Goal: Task Accomplishment & Management: Manage account settings

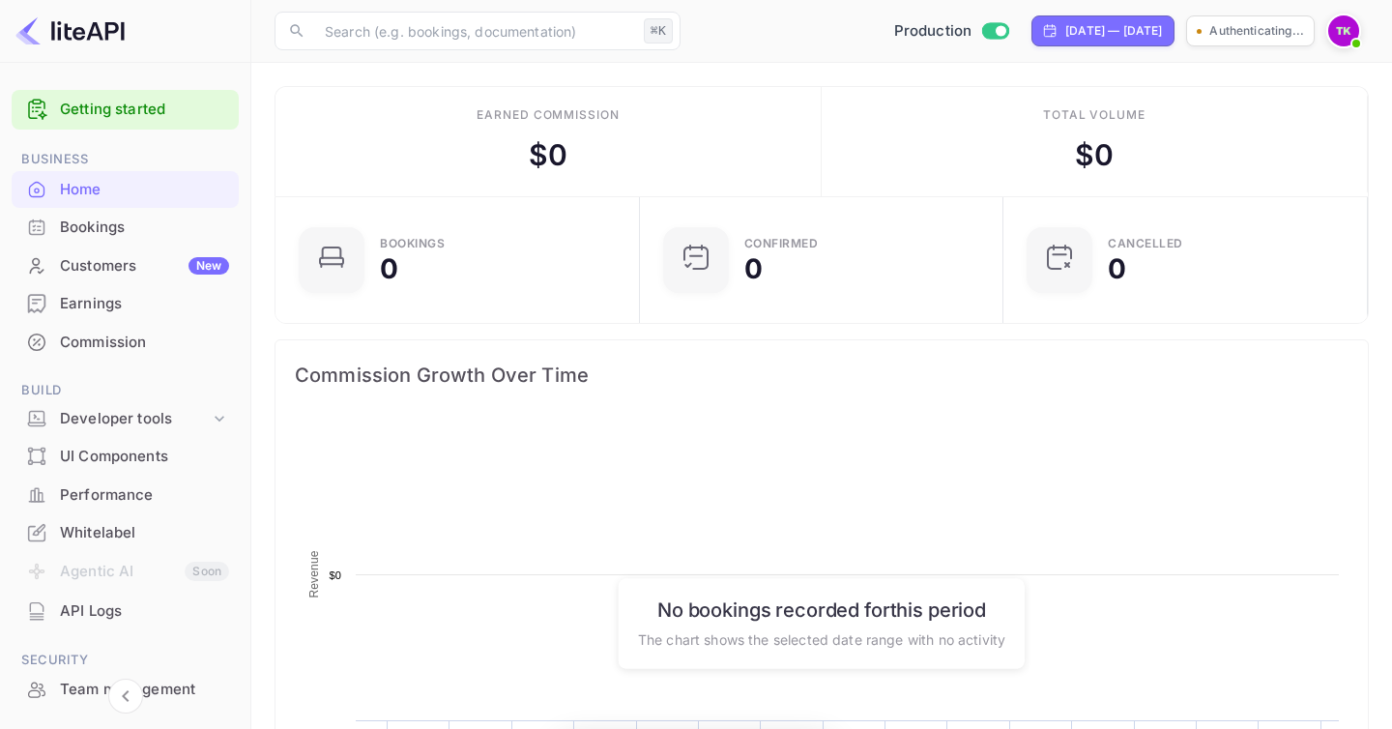
scroll to position [314, 353]
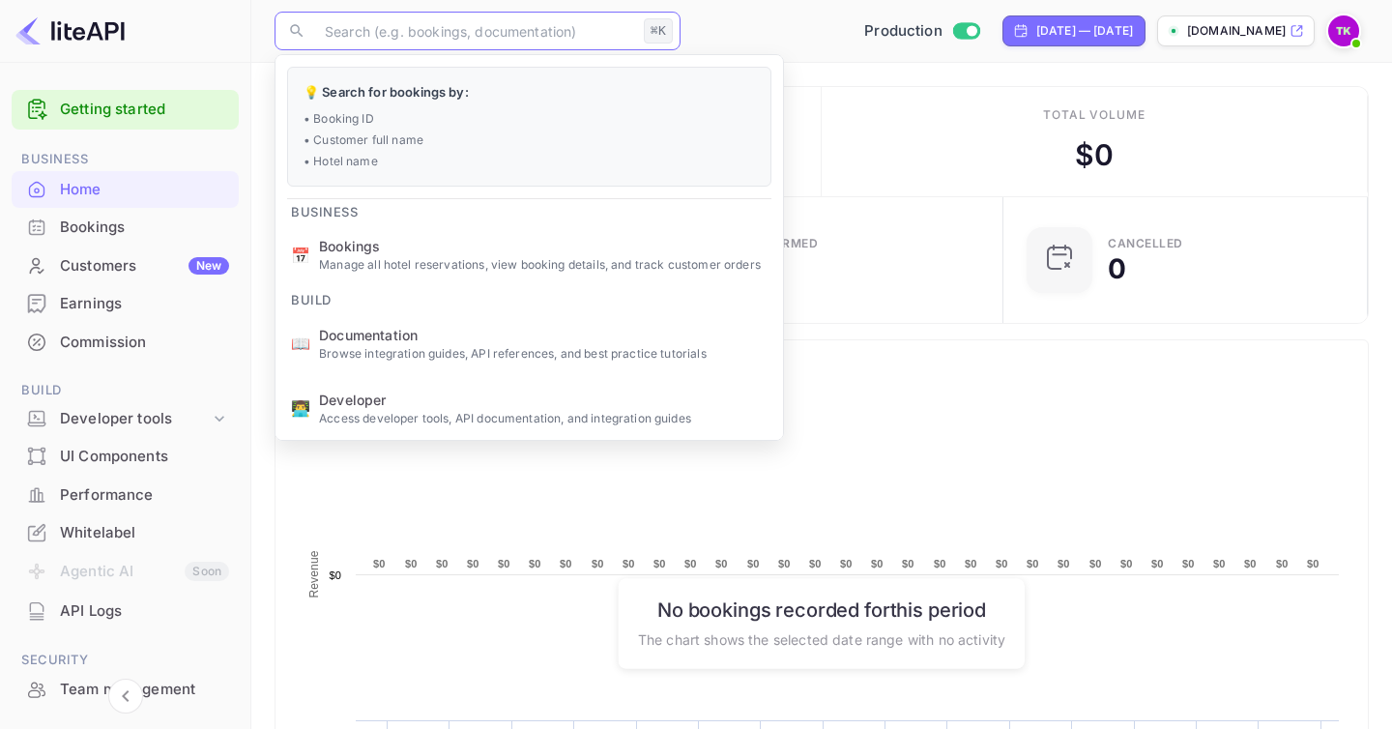
click at [428, 40] on input "text" at bounding box center [474, 31] width 323 height 39
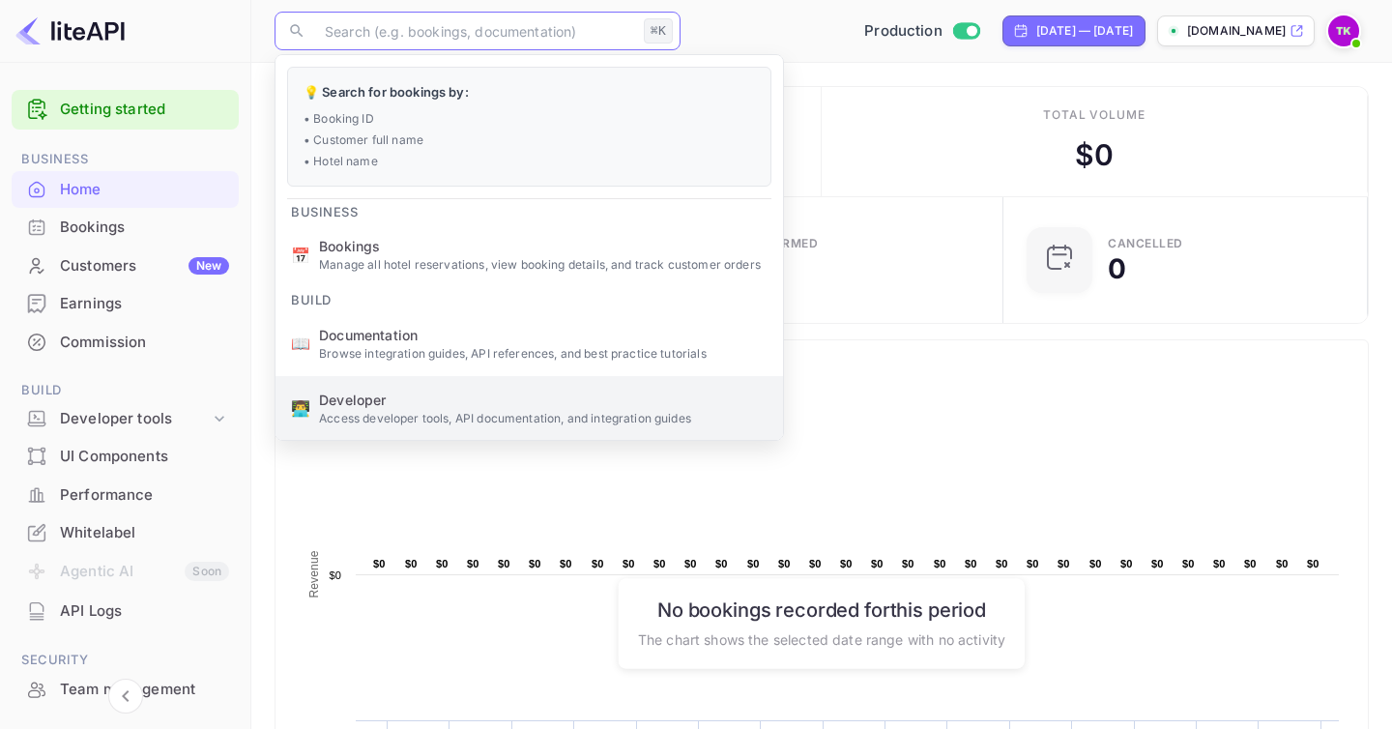
click at [406, 397] on span "Developer" at bounding box center [543, 400] width 449 height 20
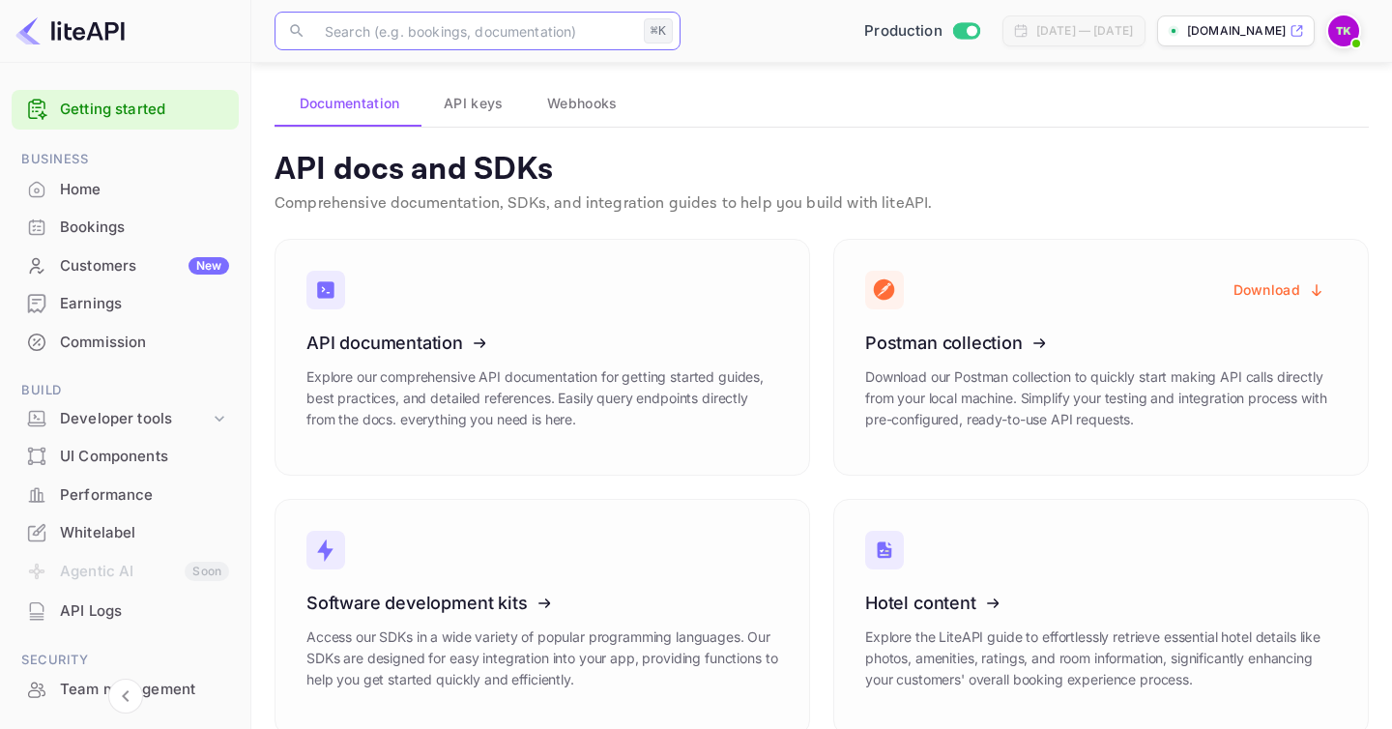
scroll to position [127, 0]
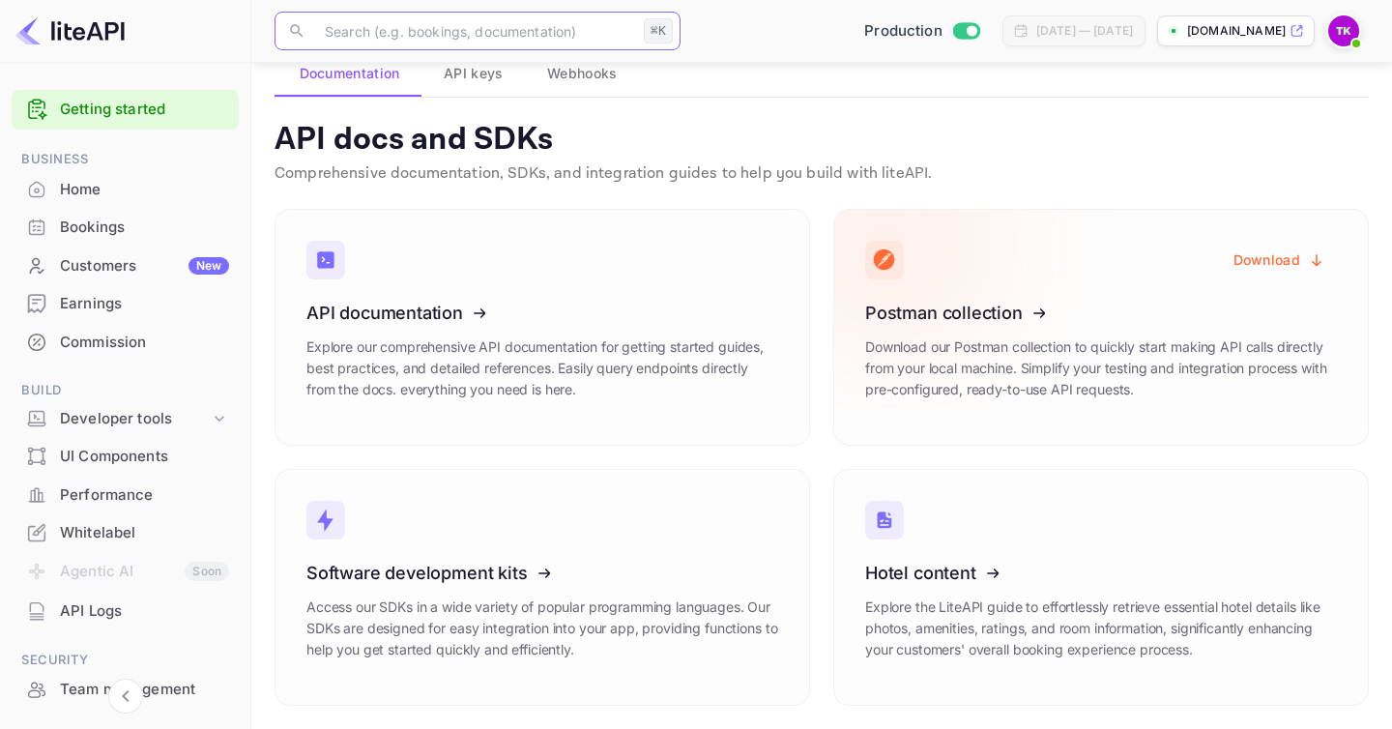
click at [970, 314] on icon at bounding box center [984, 309] width 301 height 199
click at [1273, 253] on button "Download" at bounding box center [1279, 261] width 115 height 38
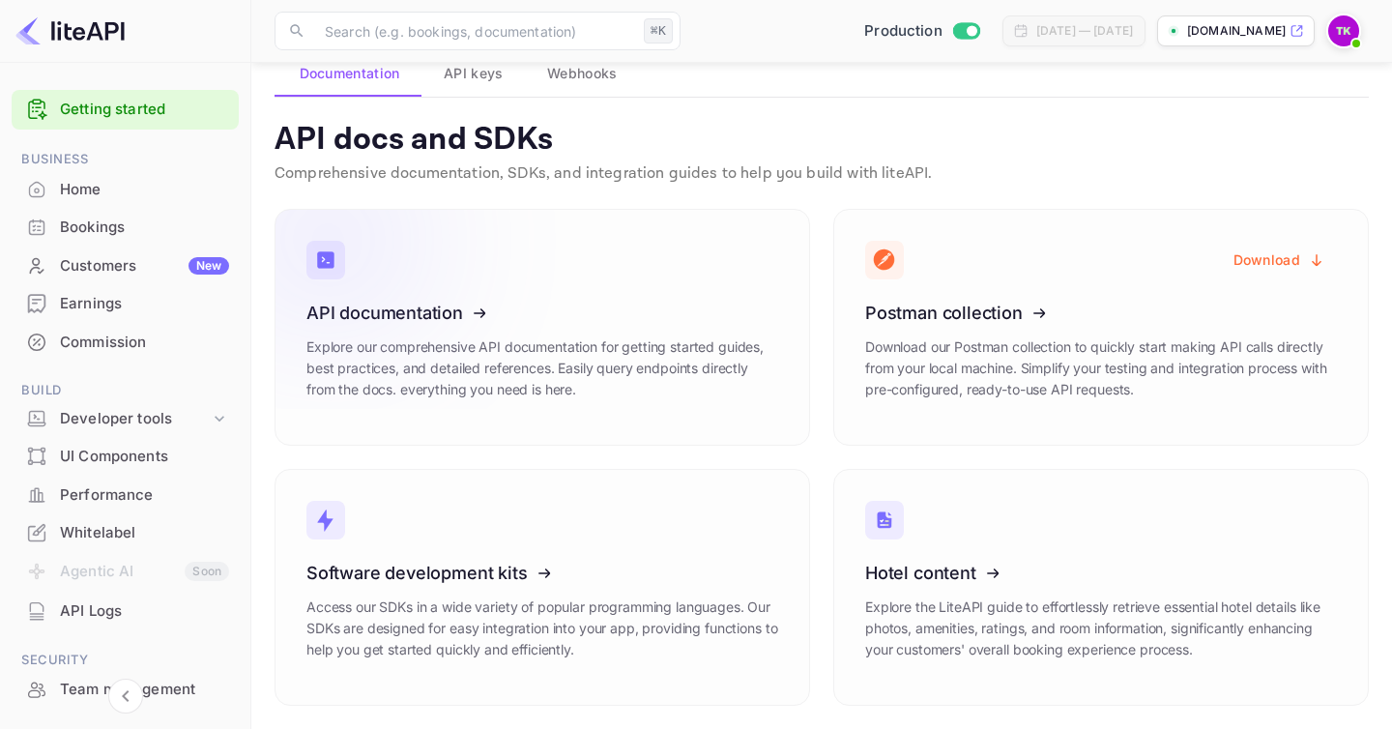
click at [443, 277] on icon at bounding box center [426, 309] width 301 height 199
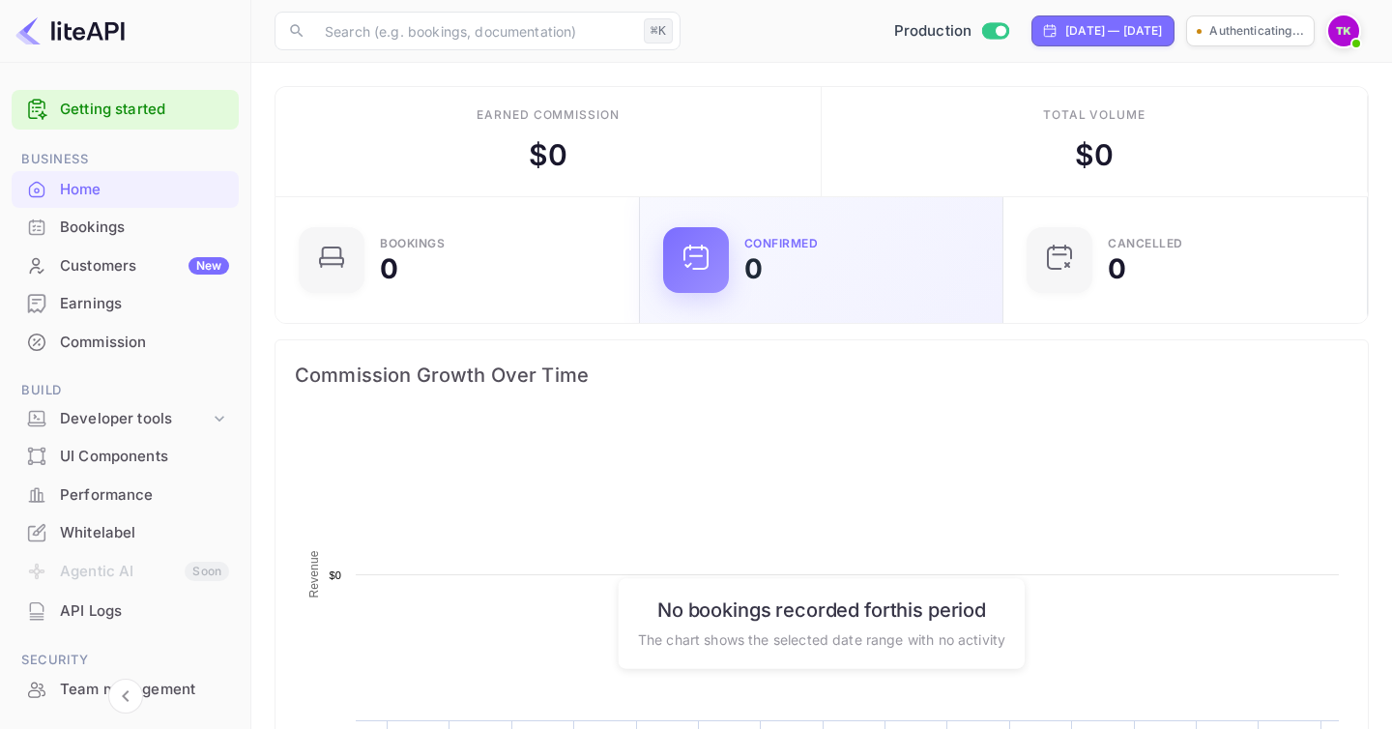
scroll to position [314, 353]
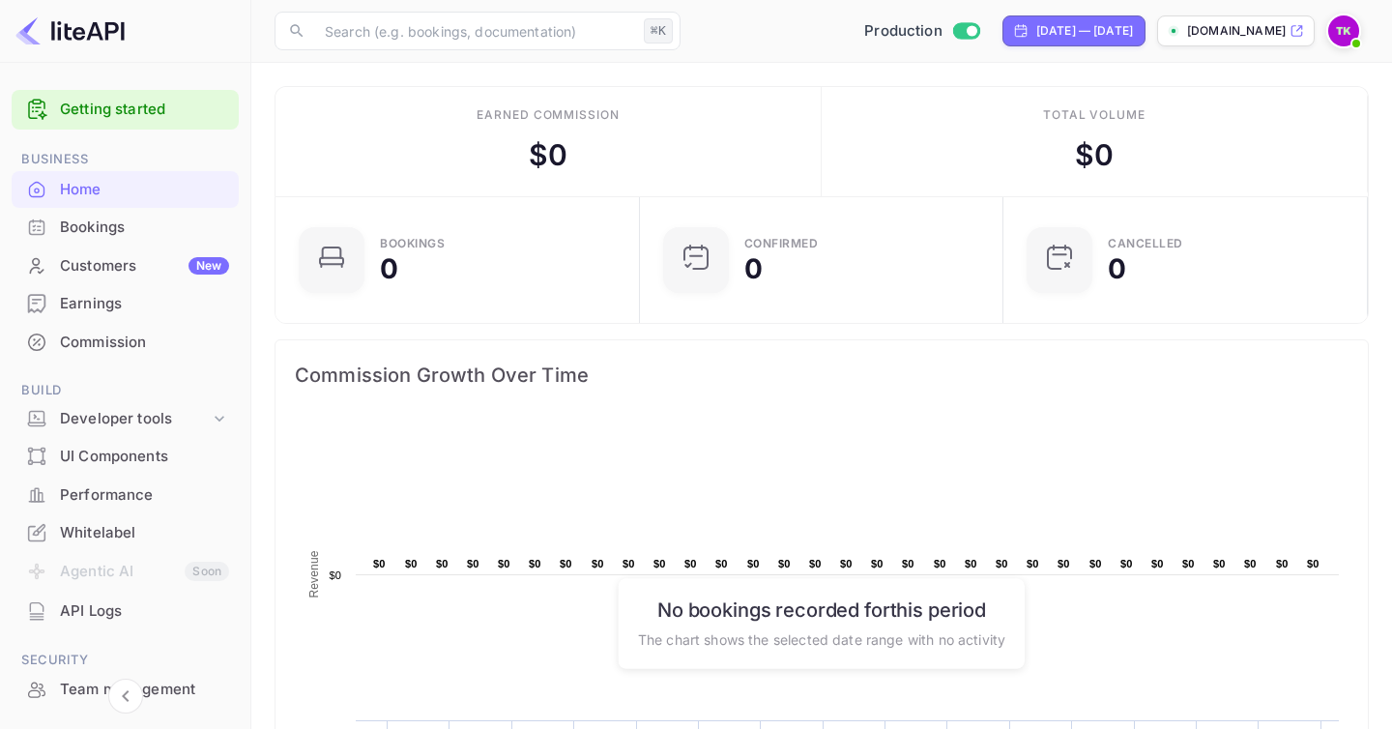
click at [925, 25] on div "Production" at bounding box center [921, 31] width 131 height 22
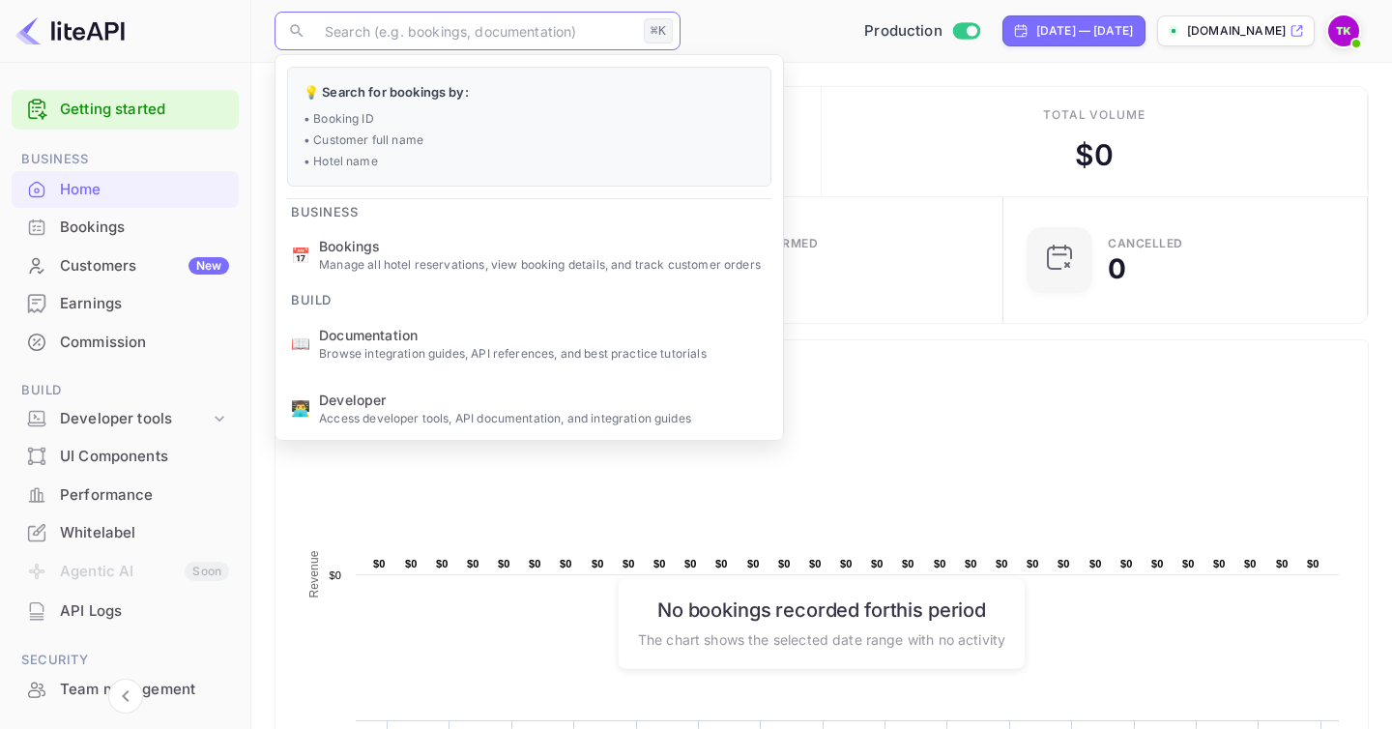
click at [525, 18] on input "text" at bounding box center [474, 31] width 323 height 39
click at [845, 350] on div "Commission Growth Over Time" at bounding box center [822, 375] width 1092 height 70
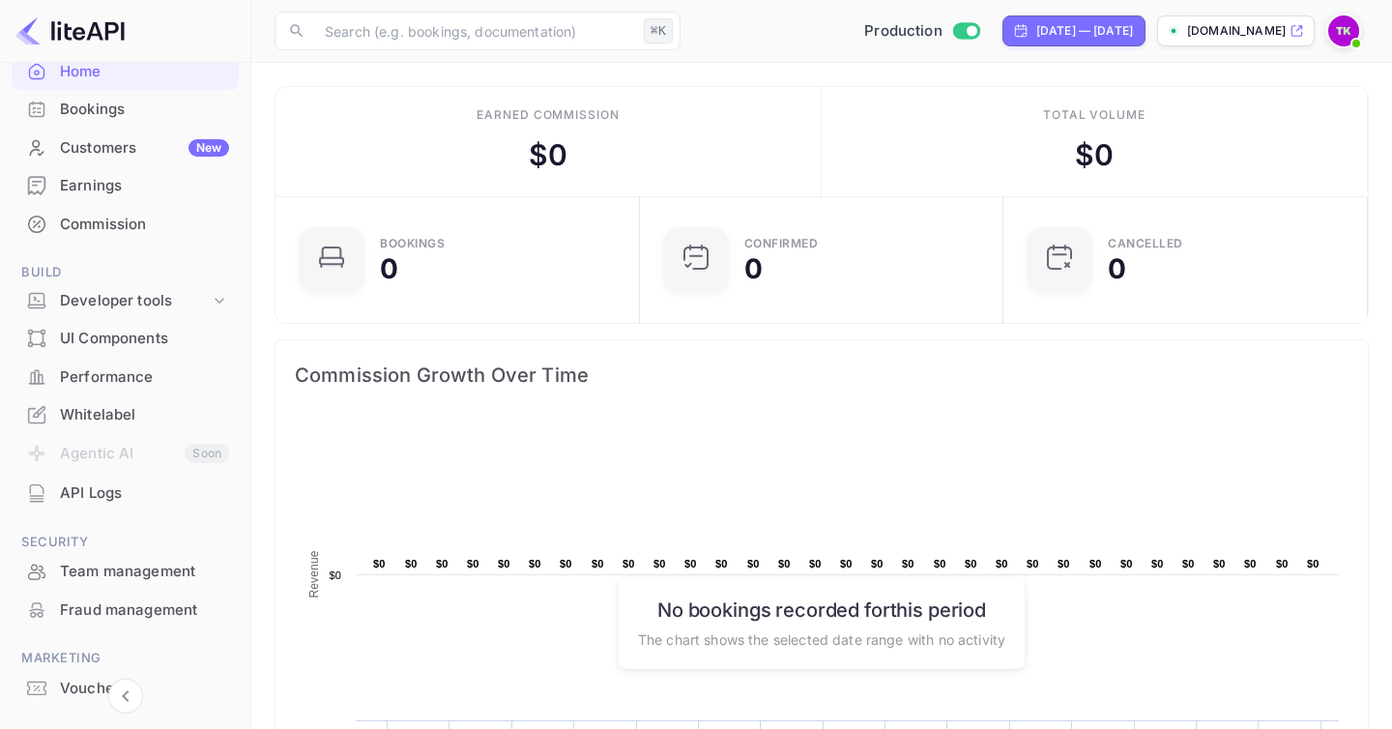
scroll to position [203, 0]
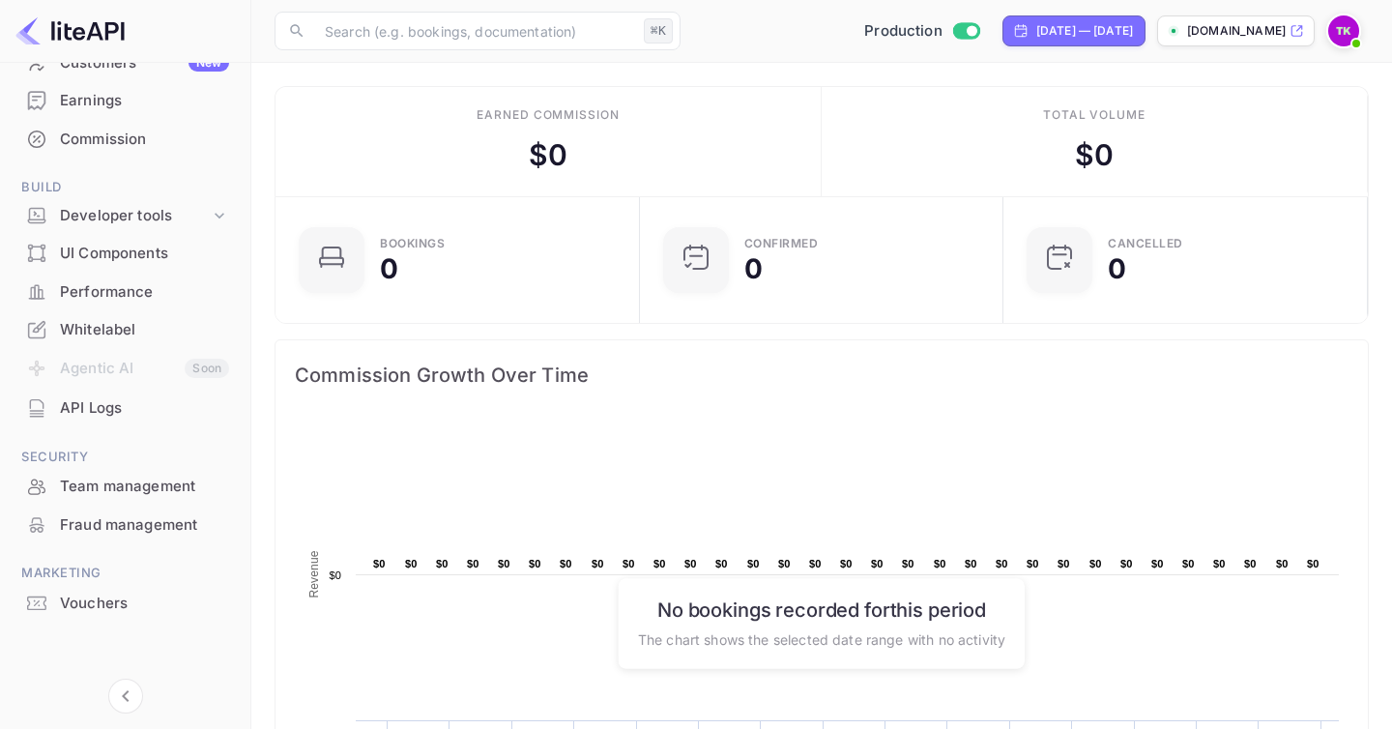
click at [116, 487] on div "Team management" at bounding box center [144, 487] width 169 height 22
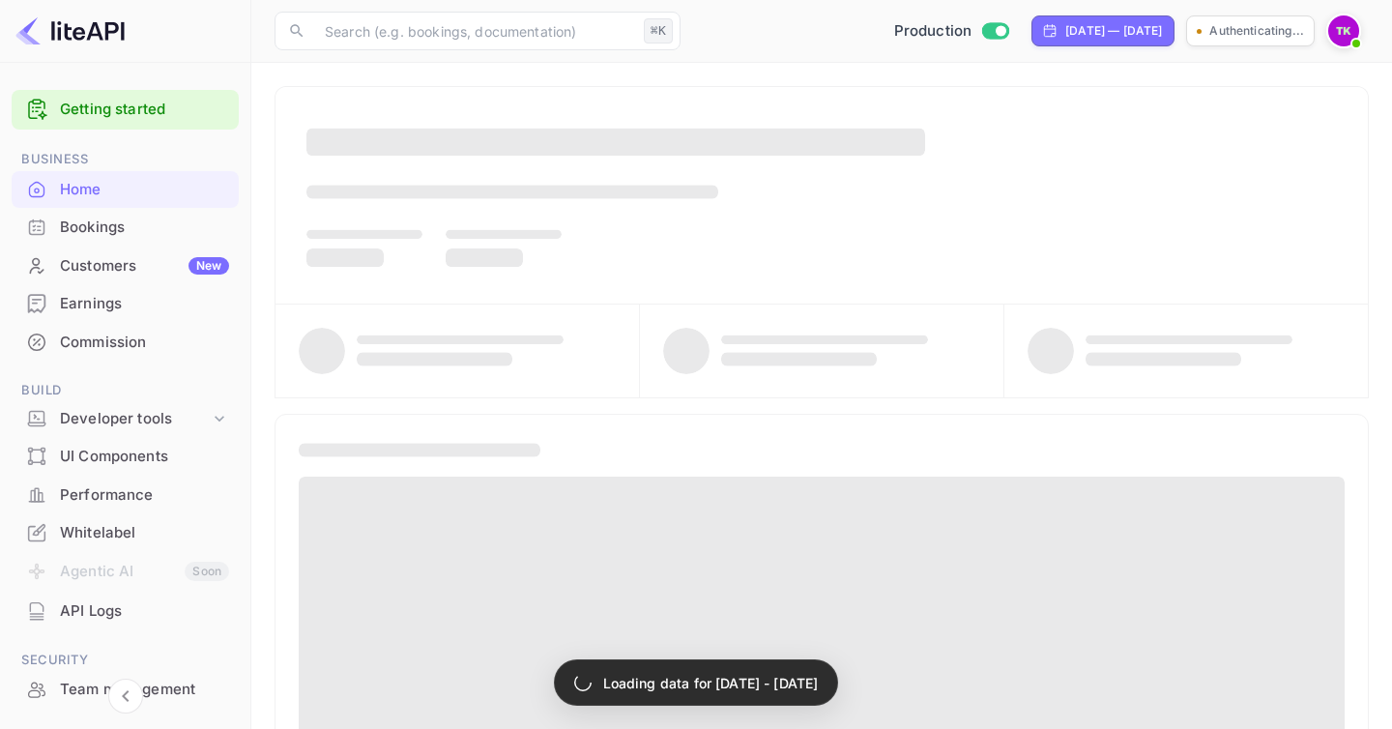
scroll to position [10, 0]
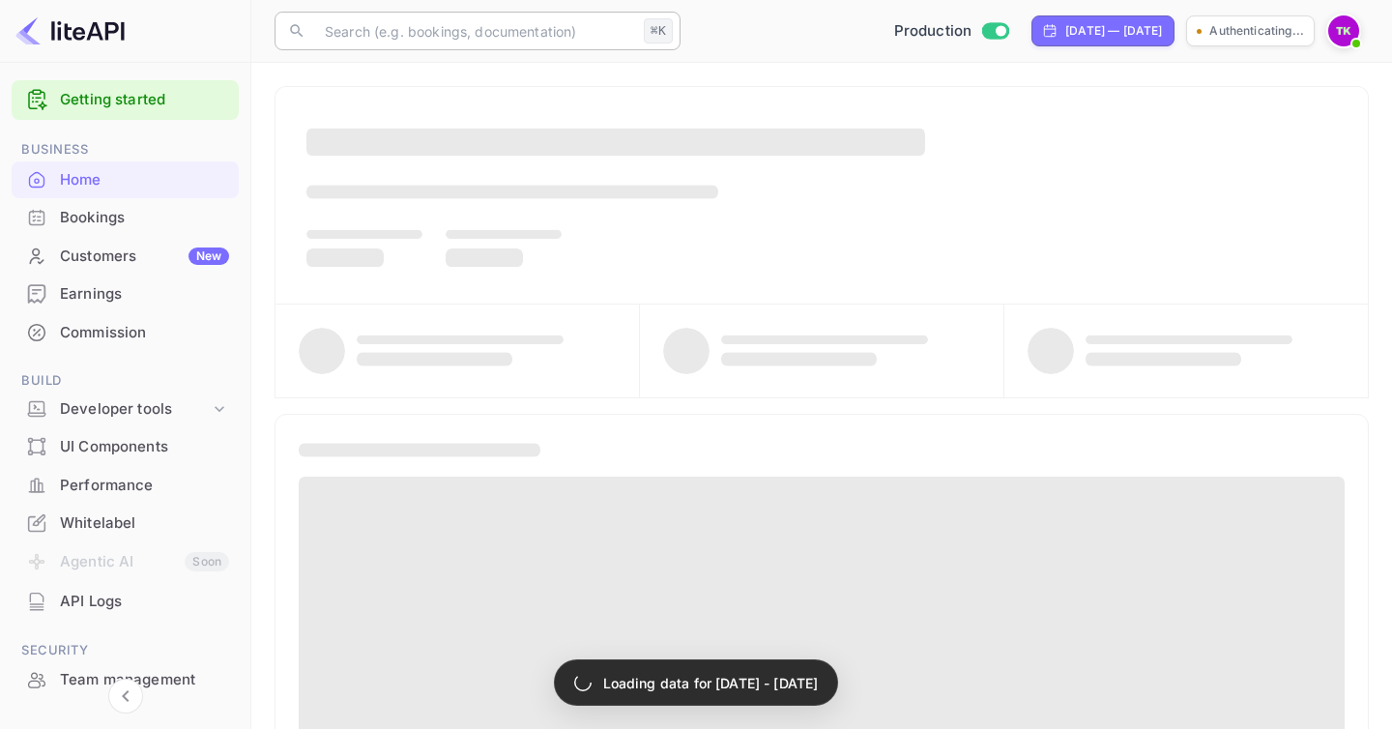
click at [363, 34] on input "text" at bounding box center [474, 31] width 323 height 39
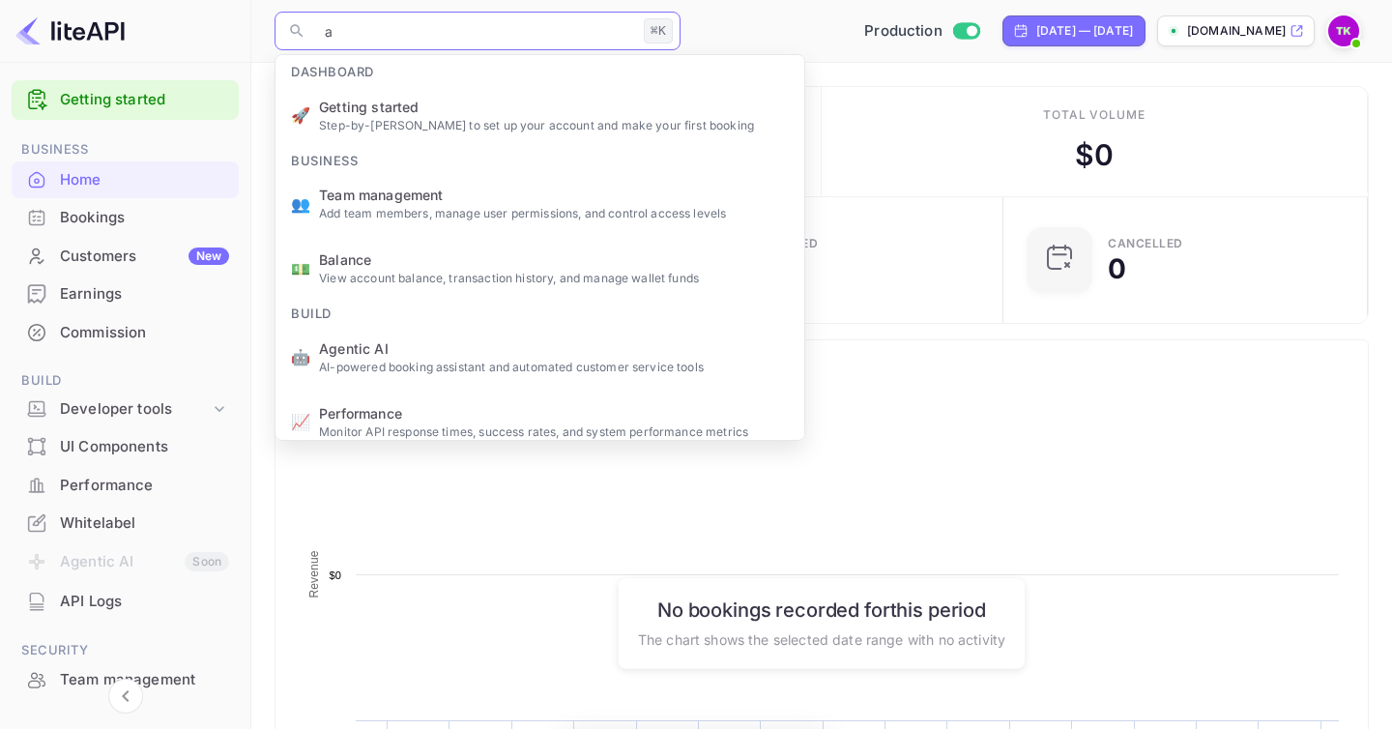
scroll to position [314, 353]
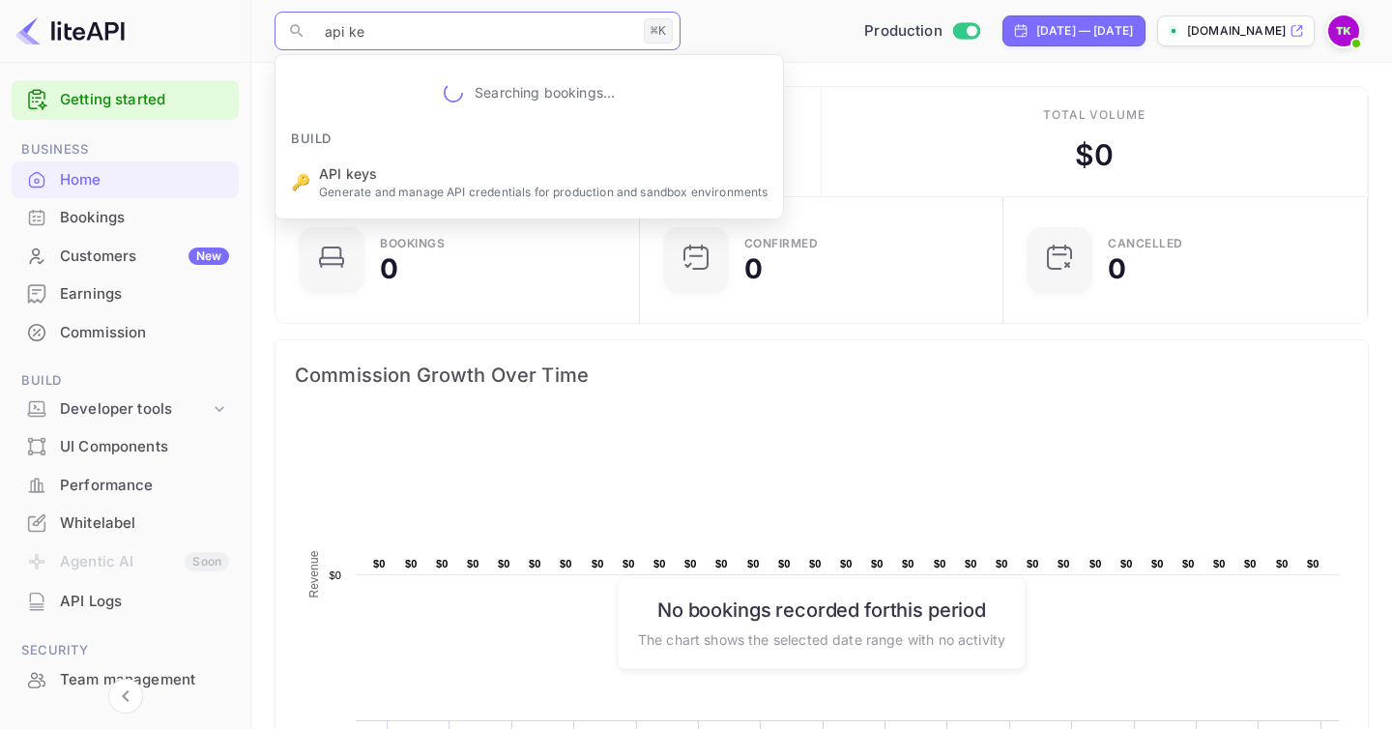
type input "api key"
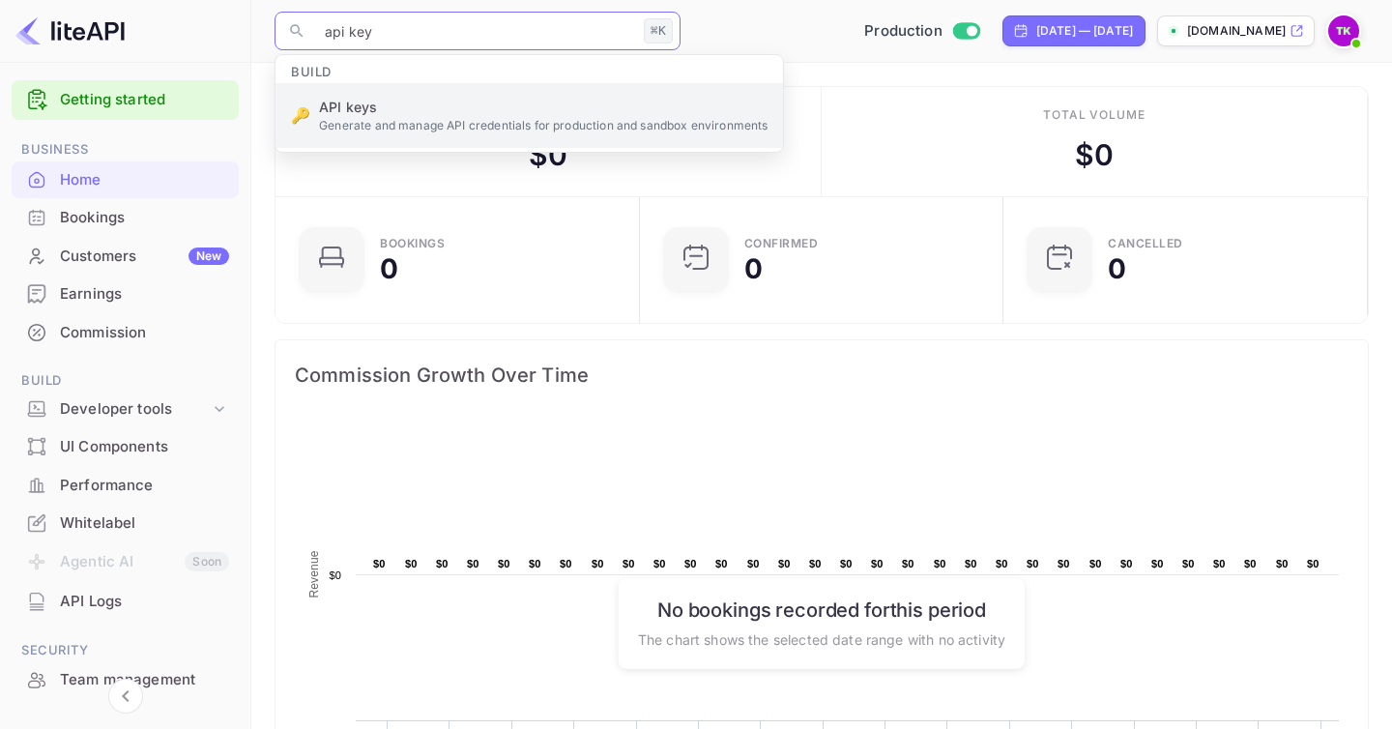
click at [351, 130] on ul "Build 🔑 API keys Generate and manage API credentials for production and sandbox…" at bounding box center [530, 103] width 508 height 97
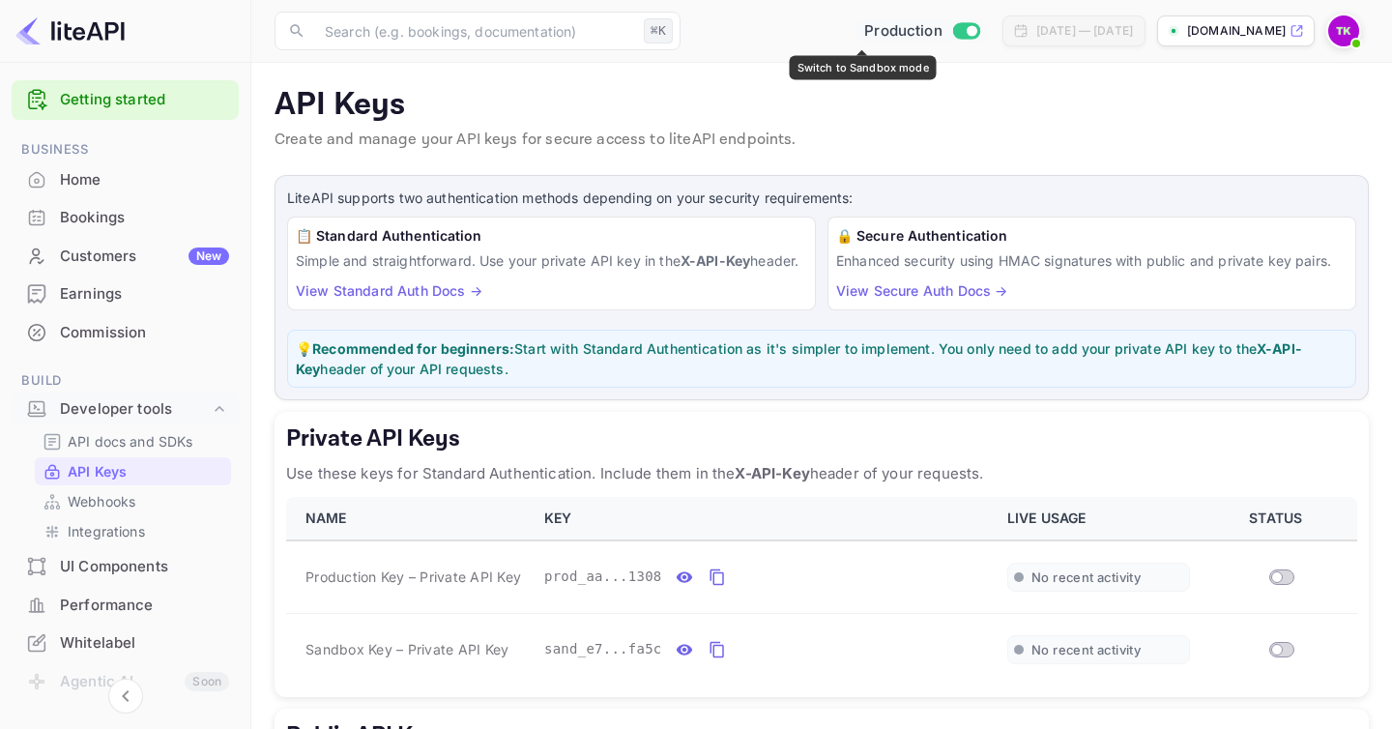
click at [952, 31] on input "Switch to Sandbox mode" at bounding box center [971, 30] width 39 height 13
checkbox input "false"
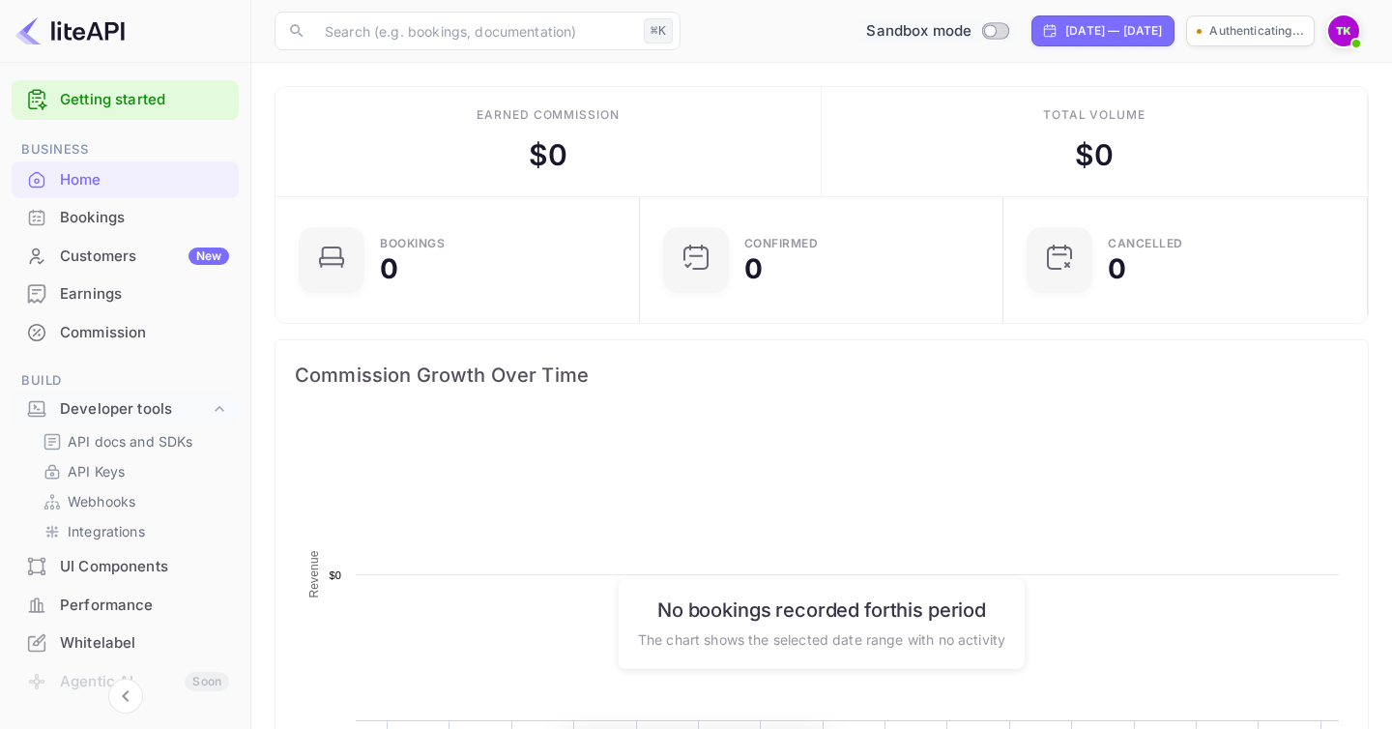
scroll to position [314, 353]
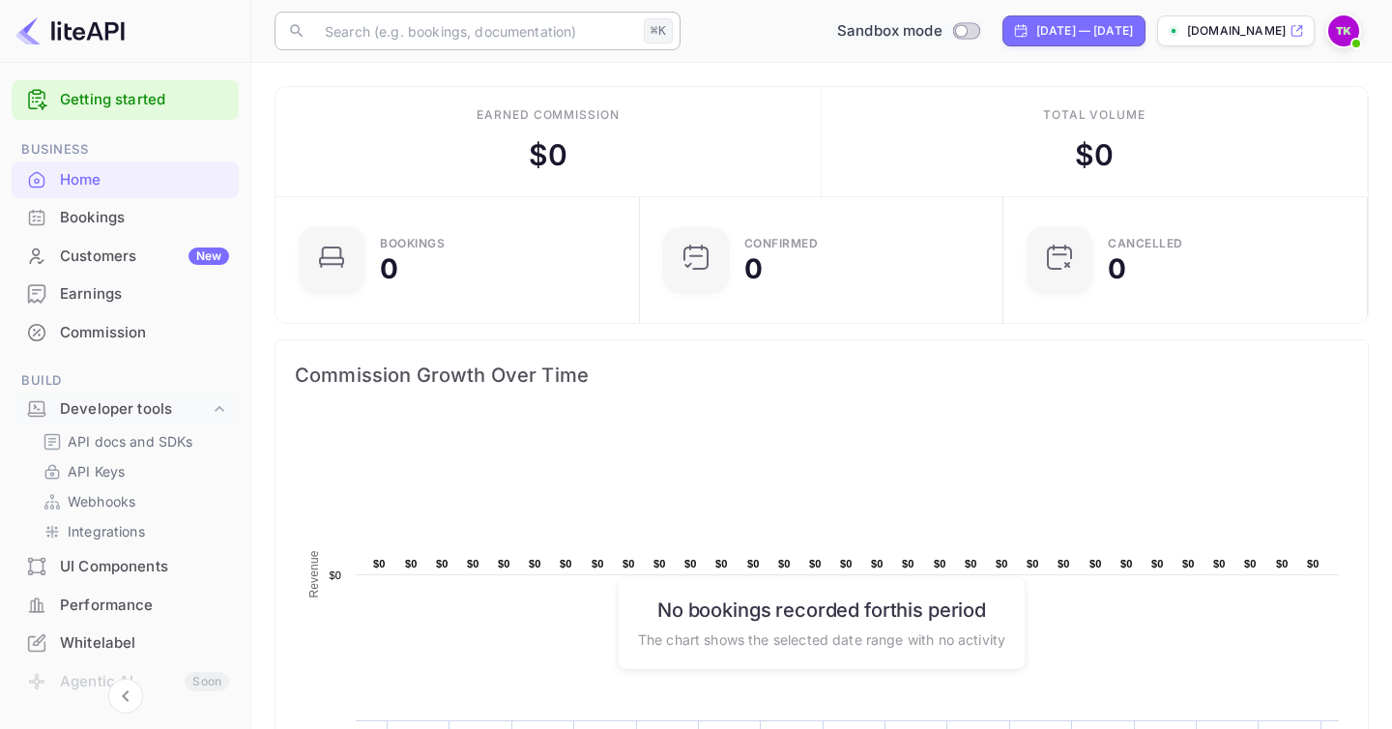
click at [465, 37] on input "text" at bounding box center [474, 31] width 323 height 39
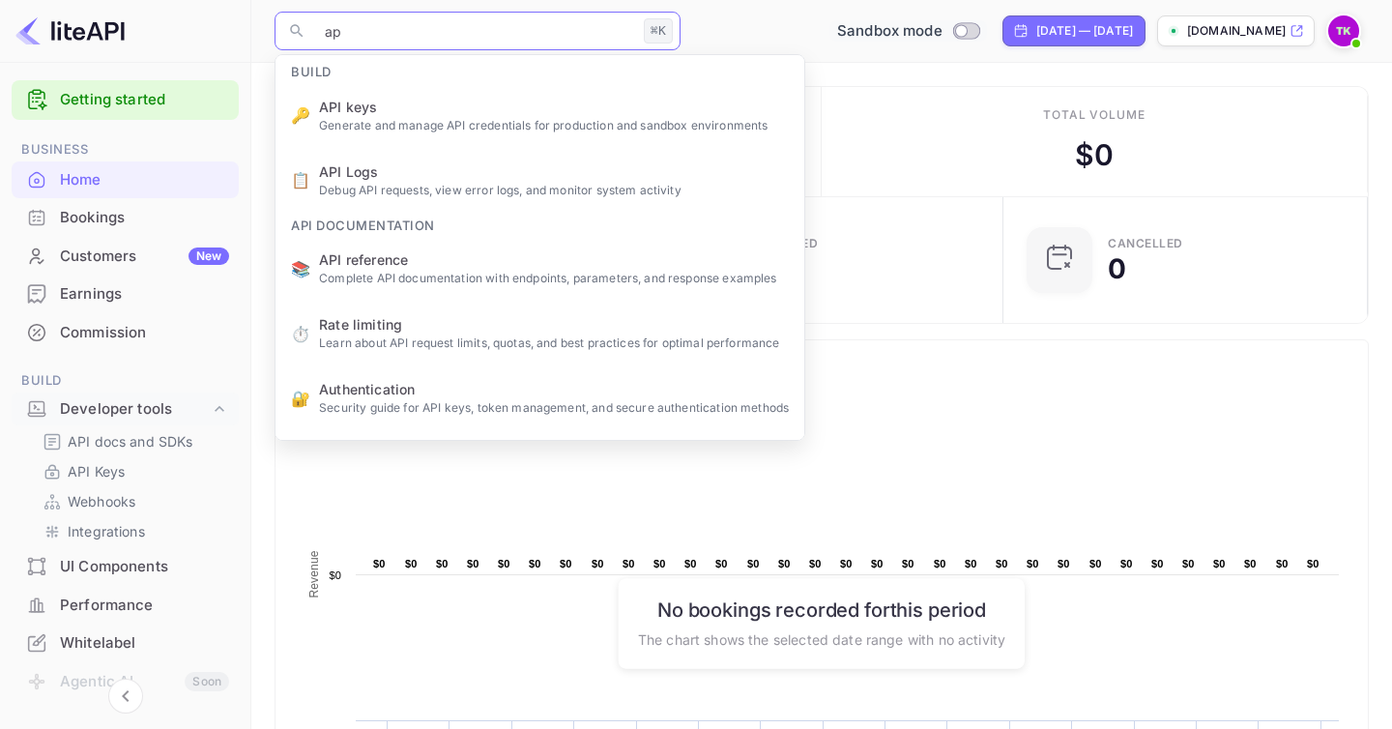
type input "api"
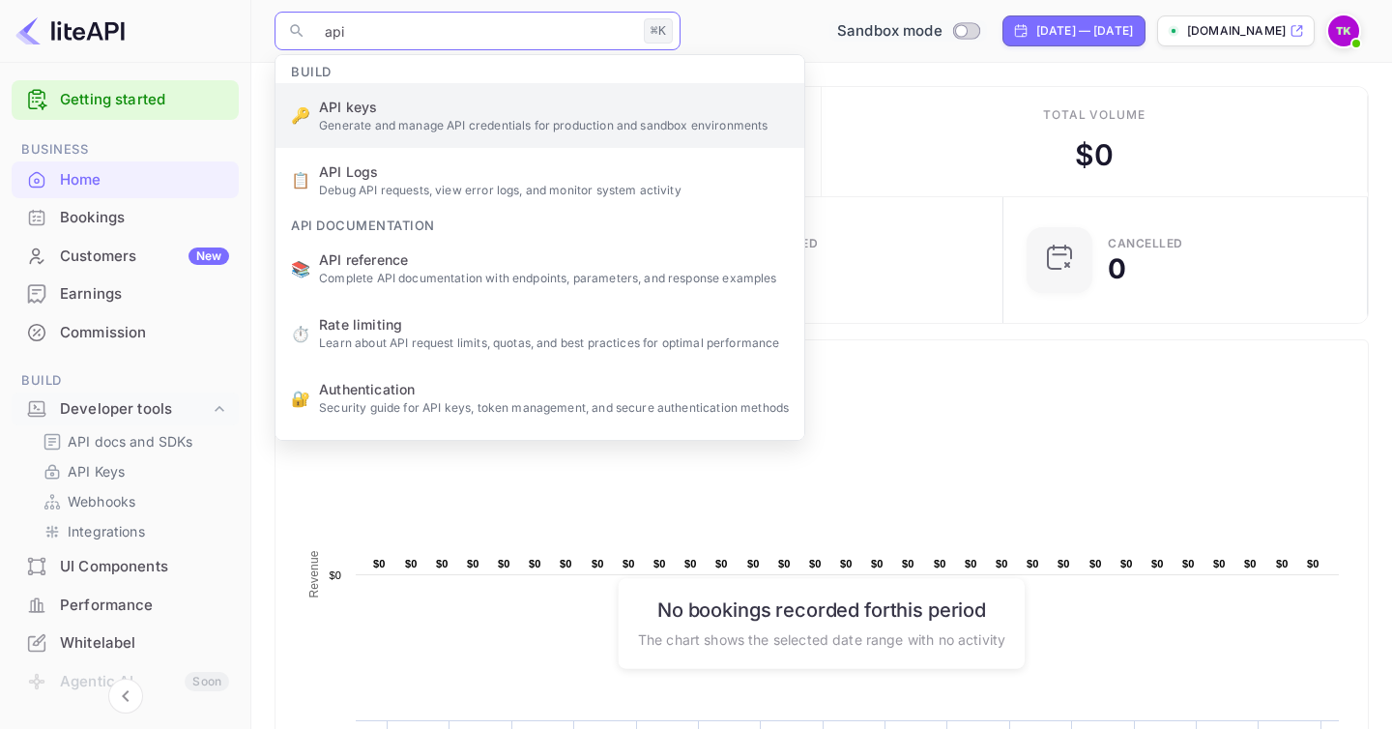
click at [443, 123] on ul "Build 🔑 API keys Generate and manage API credentials for production and sandbox…" at bounding box center [540, 451] width 529 height 792
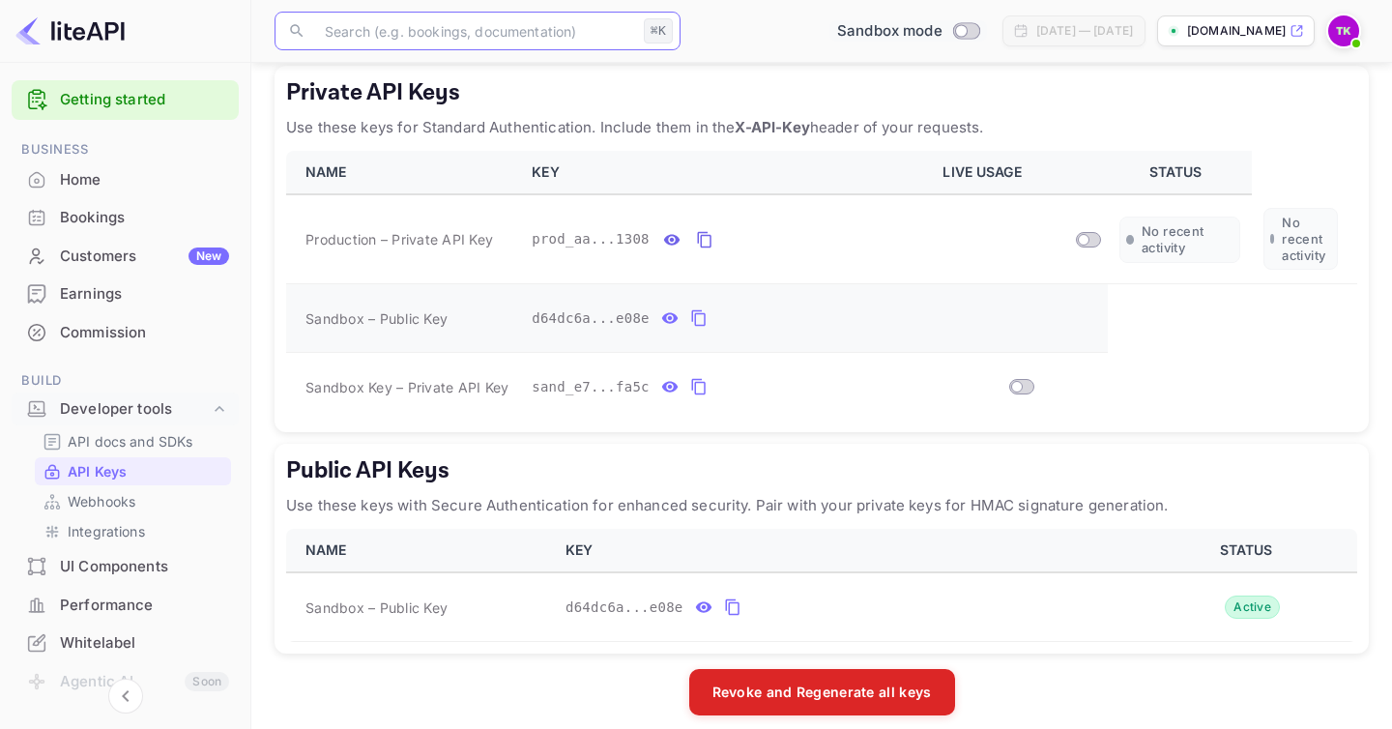
scroll to position [384, 0]
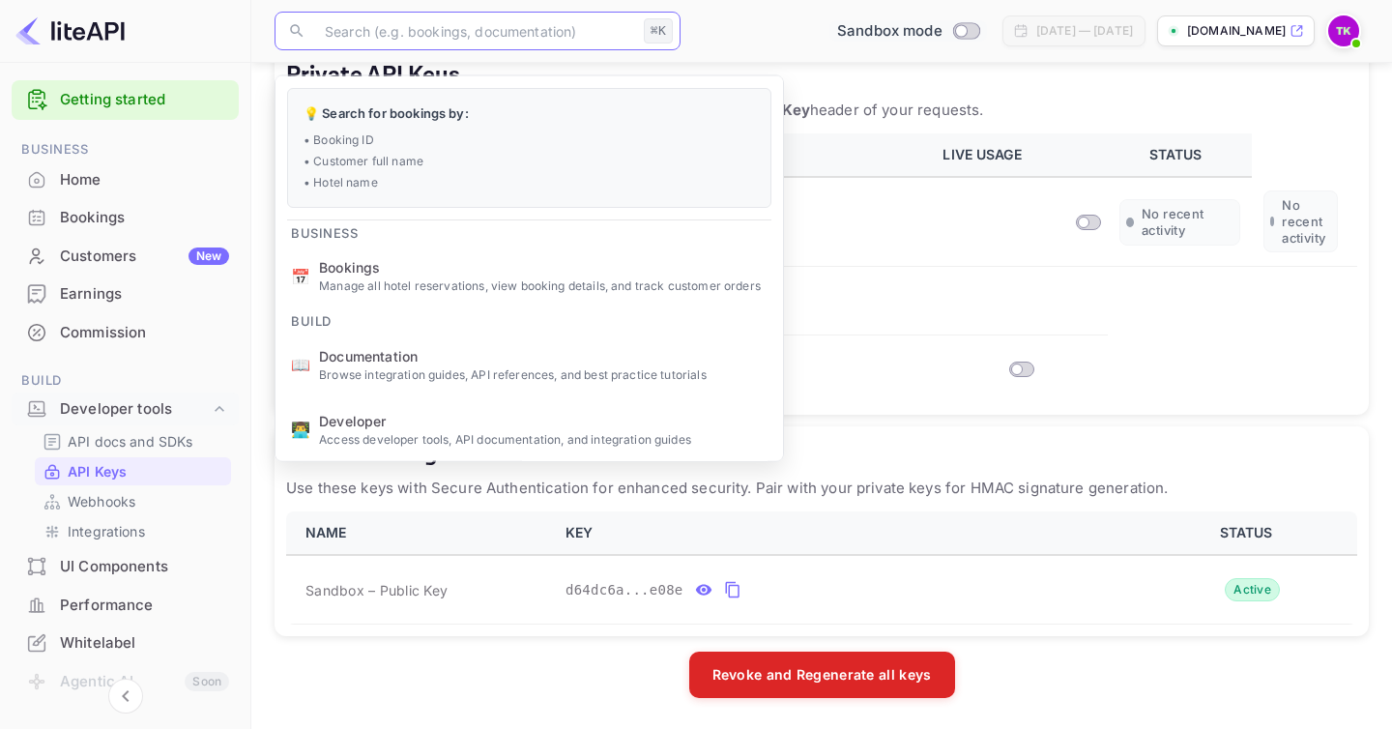
click at [1029, 84] on h5 "Private API Keys" at bounding box center [821, 75] width 1071 height 31
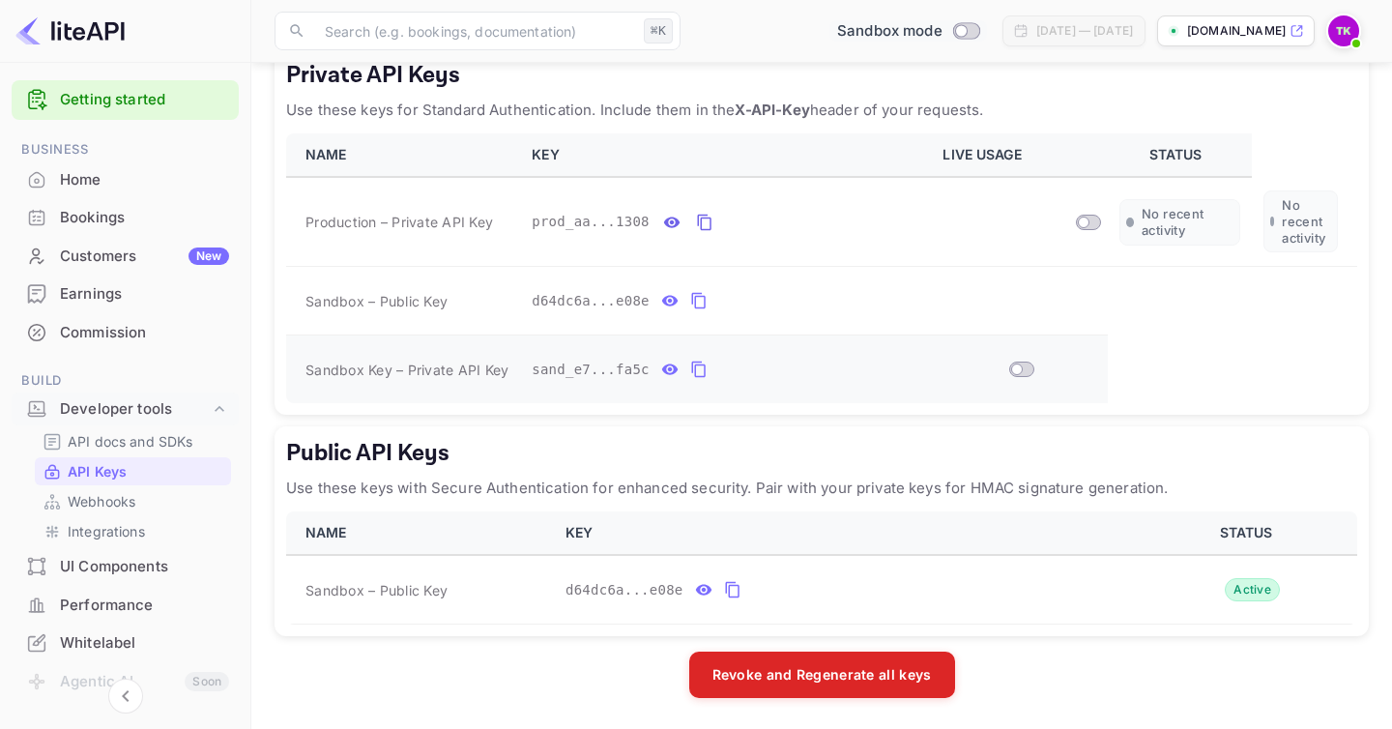
click at [1018, 373] on input "Switch" at bounding box center [1017, 369] width 35 height 12
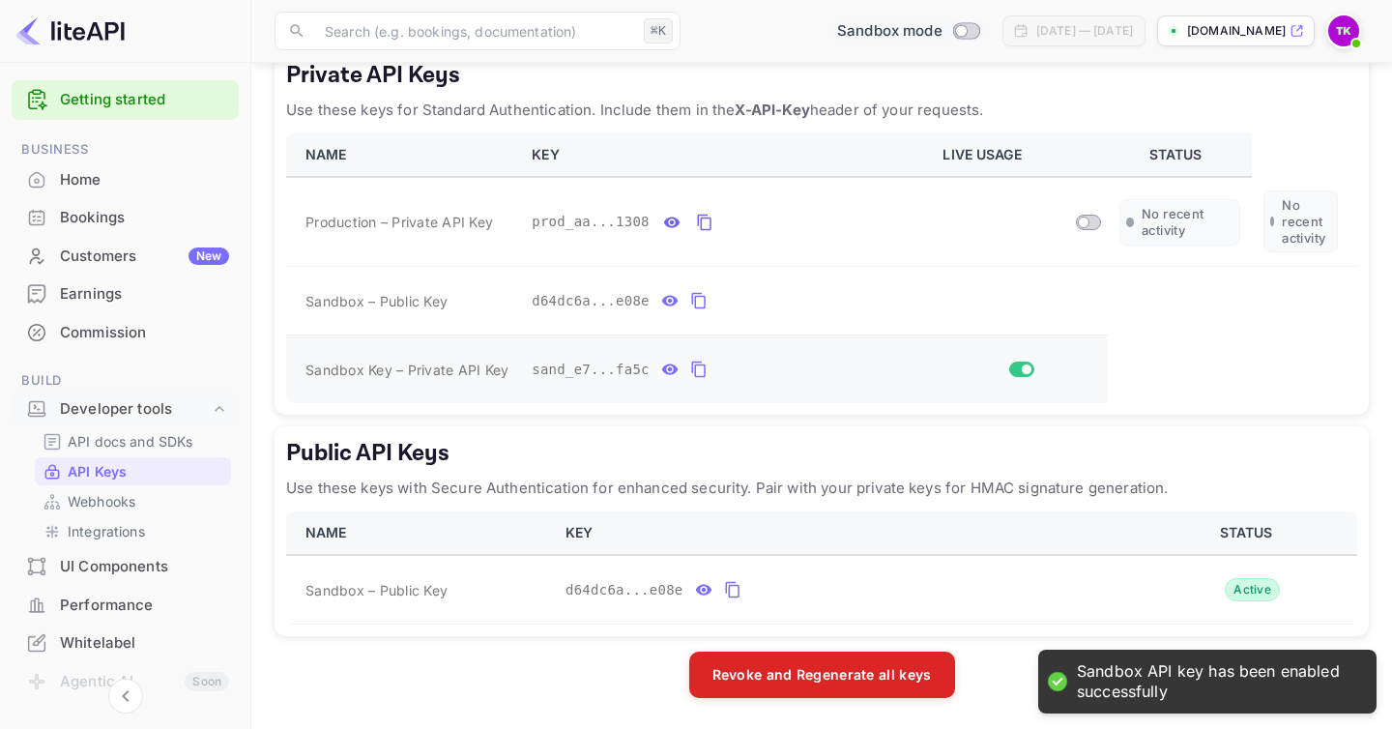
click at [1018, 373] on input "Switch" at bounding box center [1026, 369] width 35 height 12
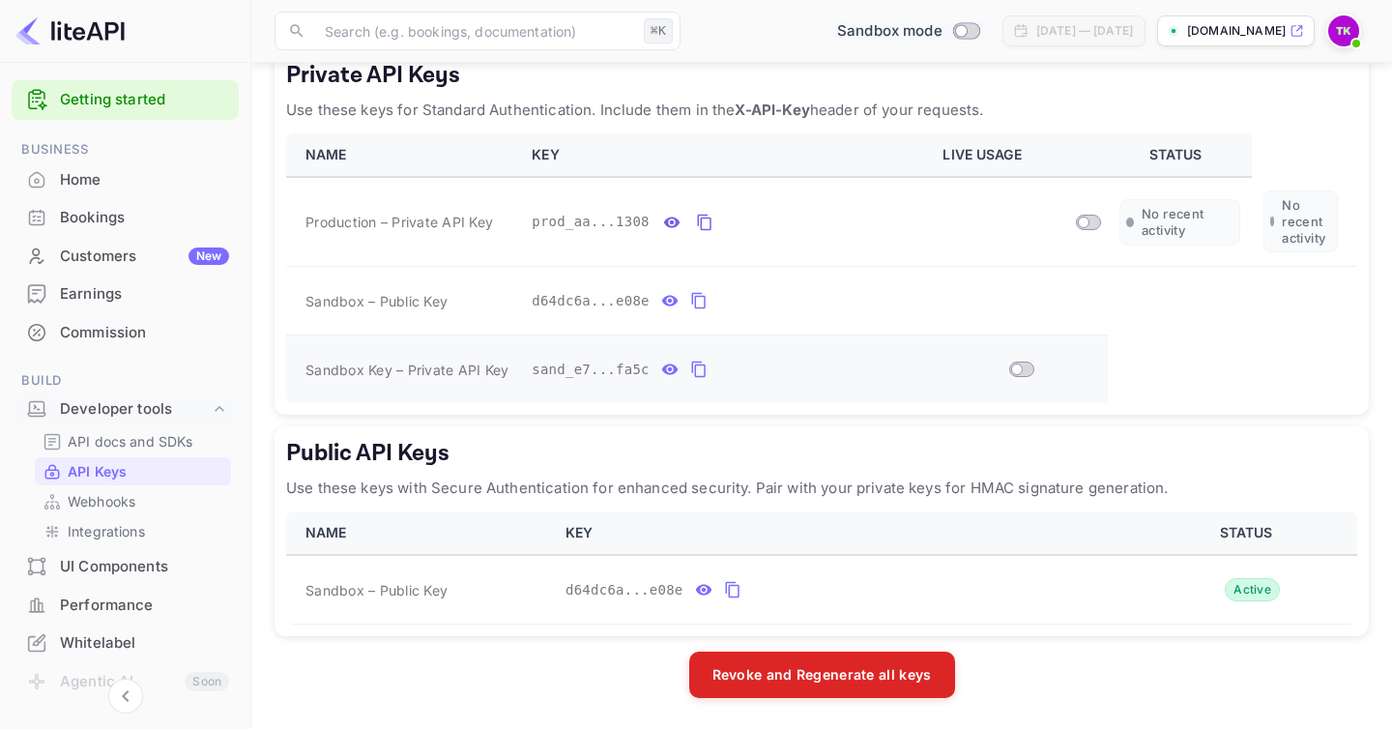
click at [1023, 367] on input "Switch" at bounding box center [1017, 369] width 35 height 12
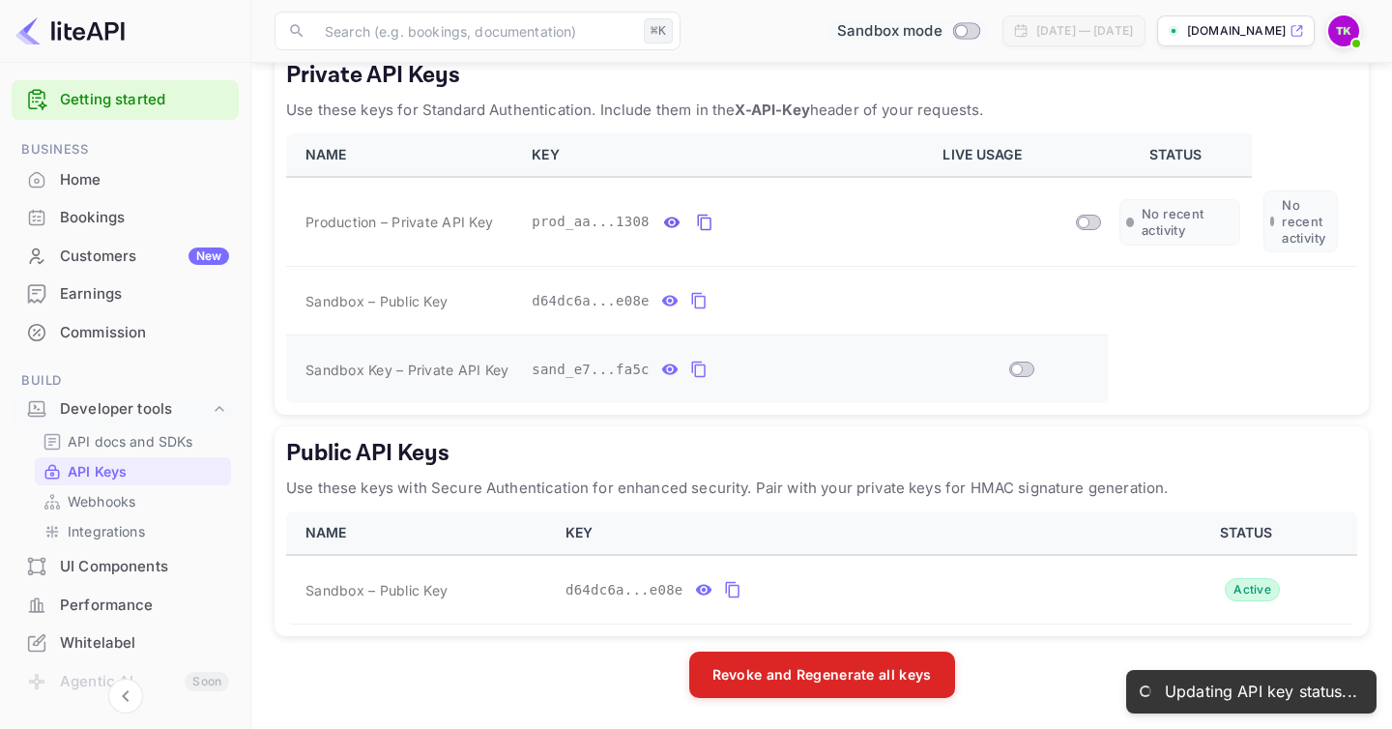
checkbox input "true"
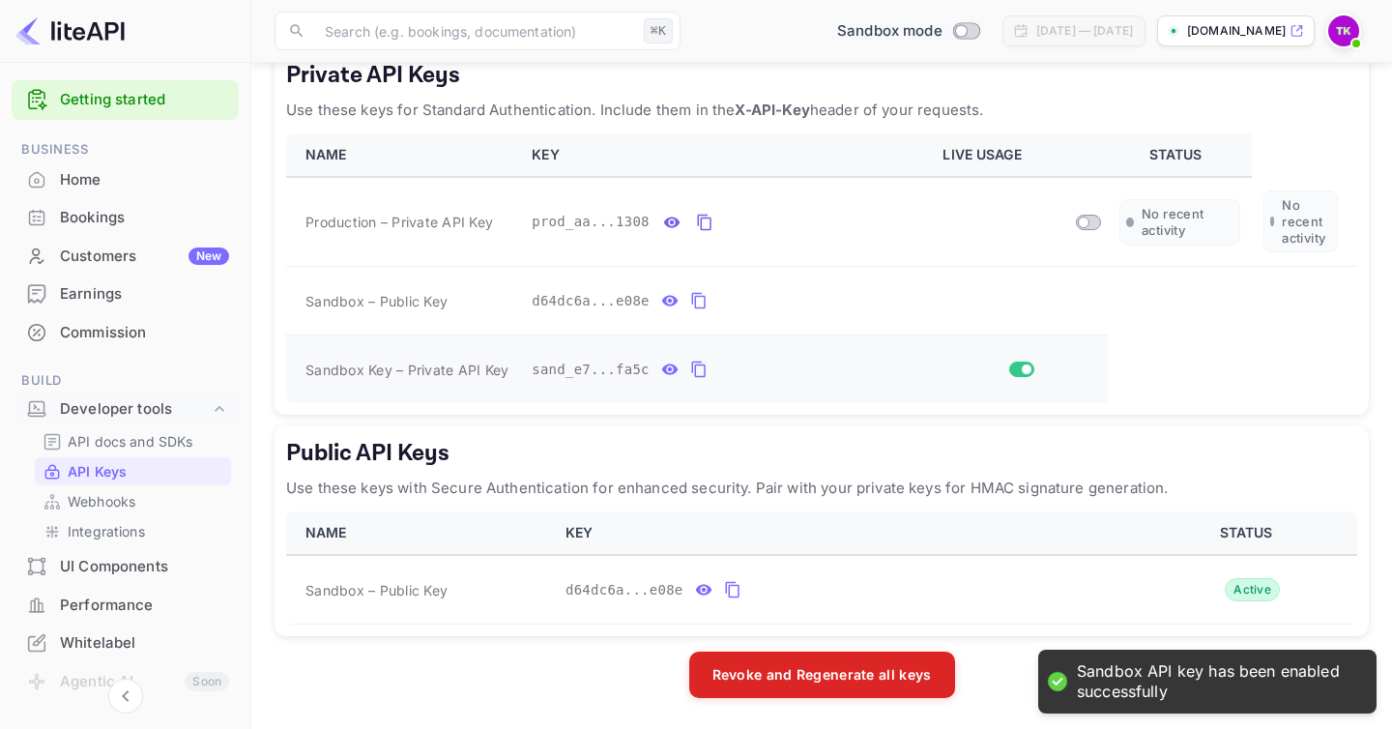
click at [702, 369] on icon "private api keys table" at bounding box center [698, 369] width 17 height 23
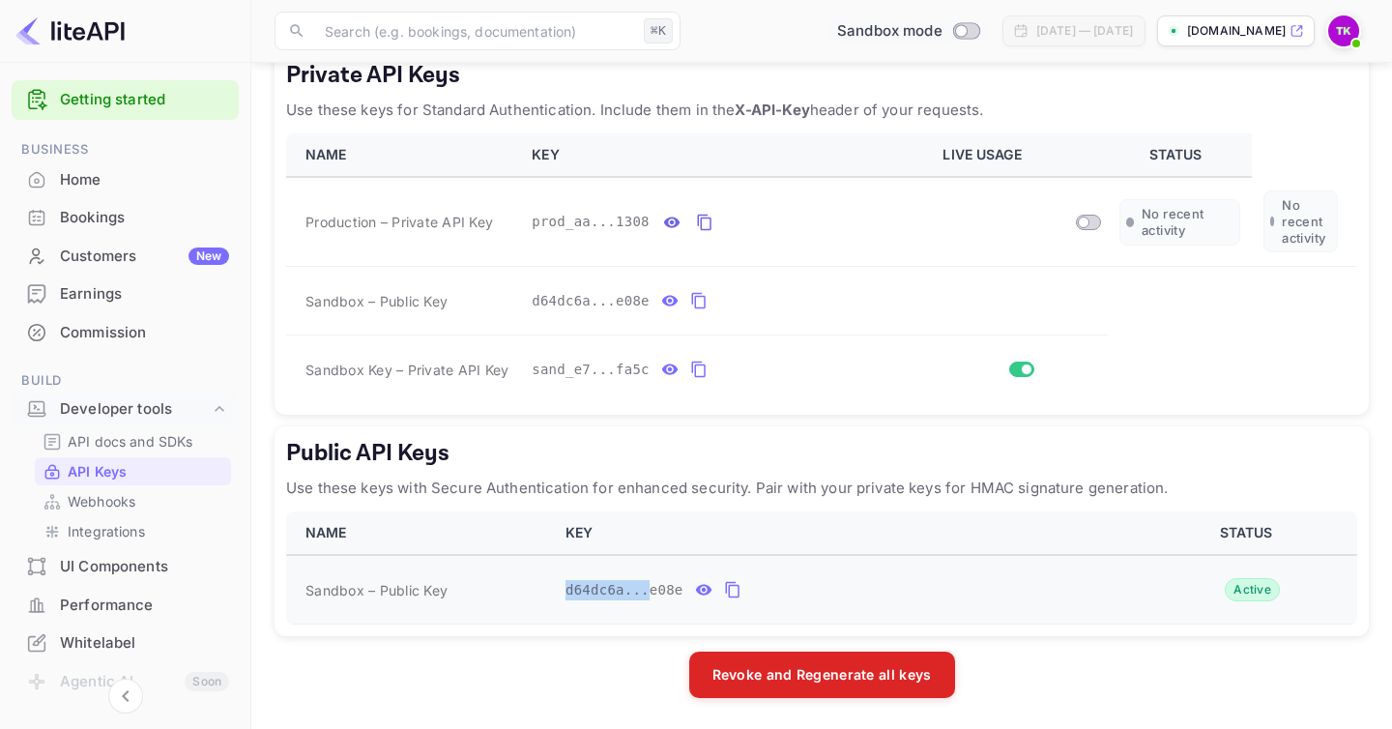
drag, startPoint x: 555, startPoint y: 588, endPoint x: 647, endPoint y: 582, distance: 92.0
click at [648, 582] on td "d64dc6a...e08e" at bounding box center [848, 590] width 589 height 70
copy span "d64dc6a..."
click at [111, 534] on p "Integrations" at bounding box center [106, 531] width 77 height 20
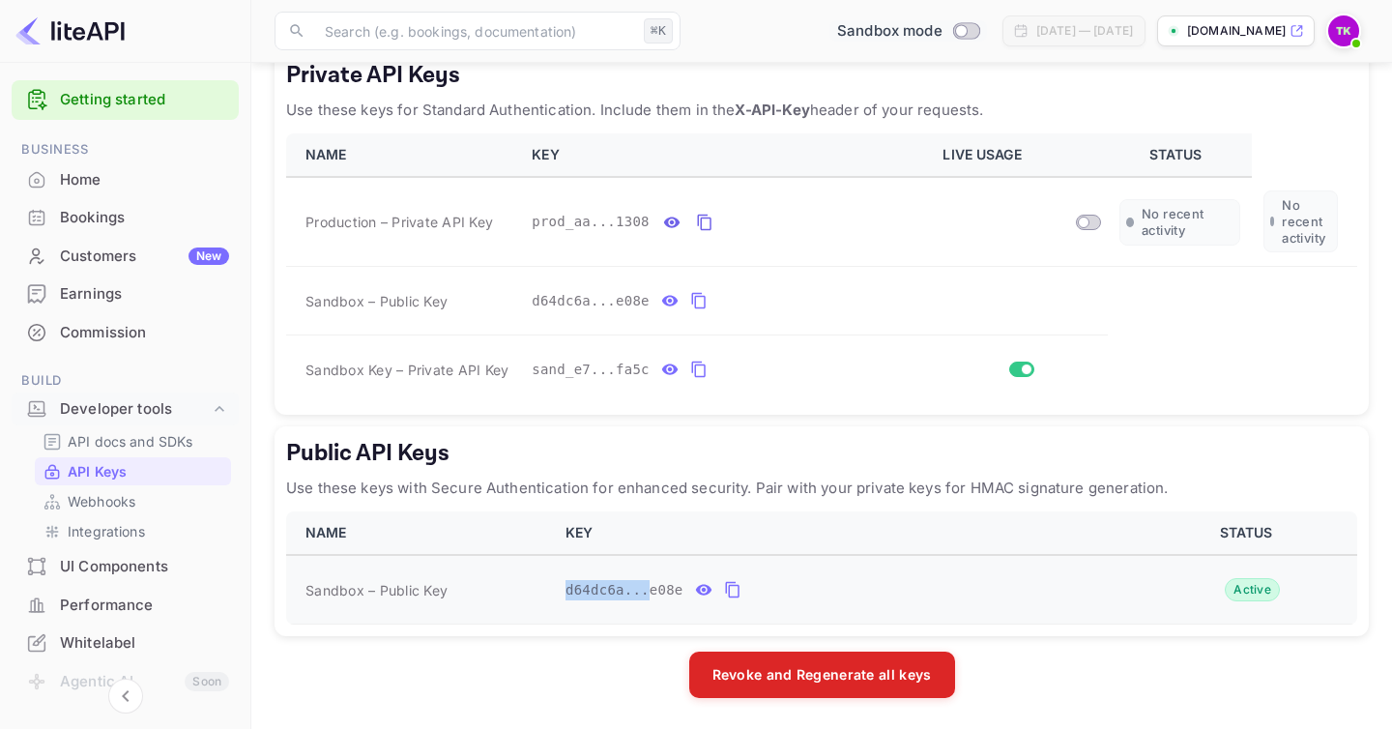
click at [707, 589] on icon "public api keys table" at bounding box center [703, 589] width 17 height 23
click at [920, 592] on icon "public api keys table" at bounding box center [916, 589] width 17 height 23
click at [700, 368] on icon "private api keys table" at bounding box center [698, 369] width 17 height 23
click at [702, 367] on icon "private api keys table" at bounding box center [698, 369] width 17 height 23
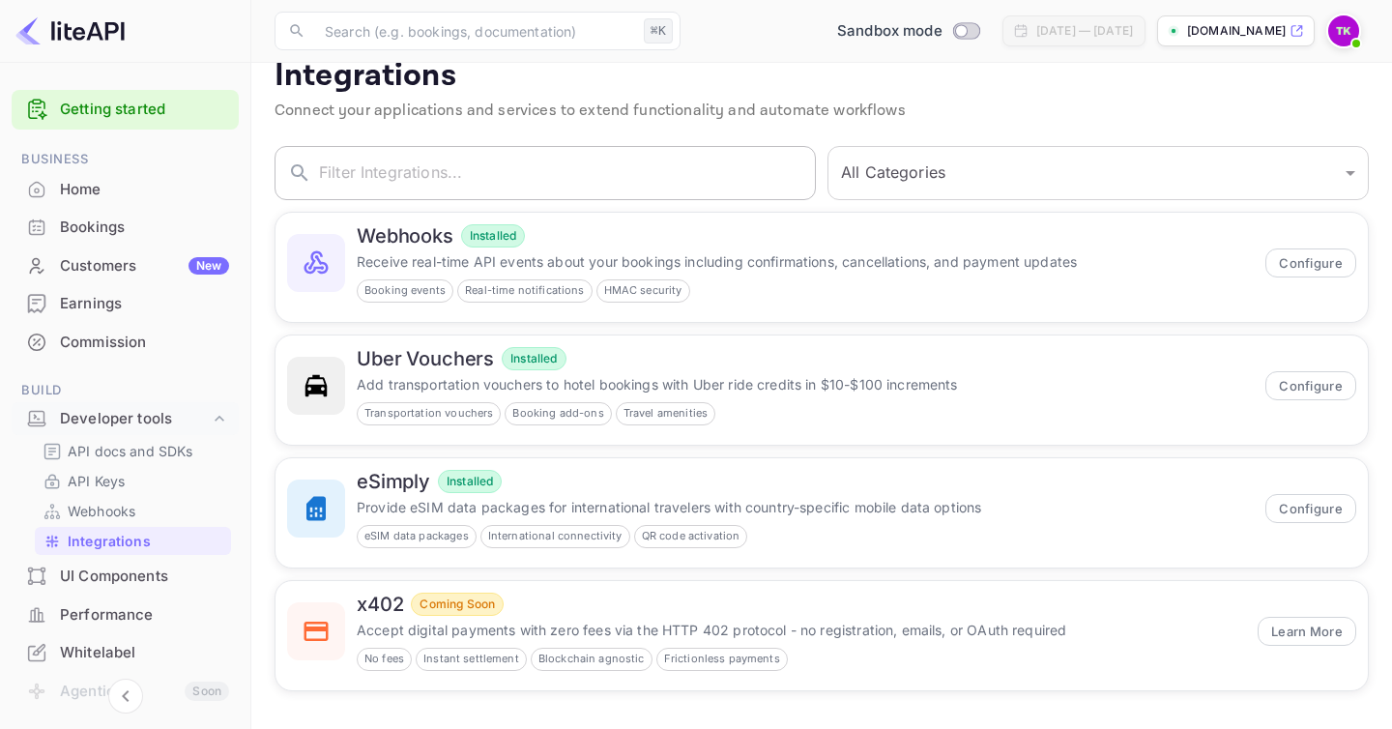
scroll to position [31, 0]
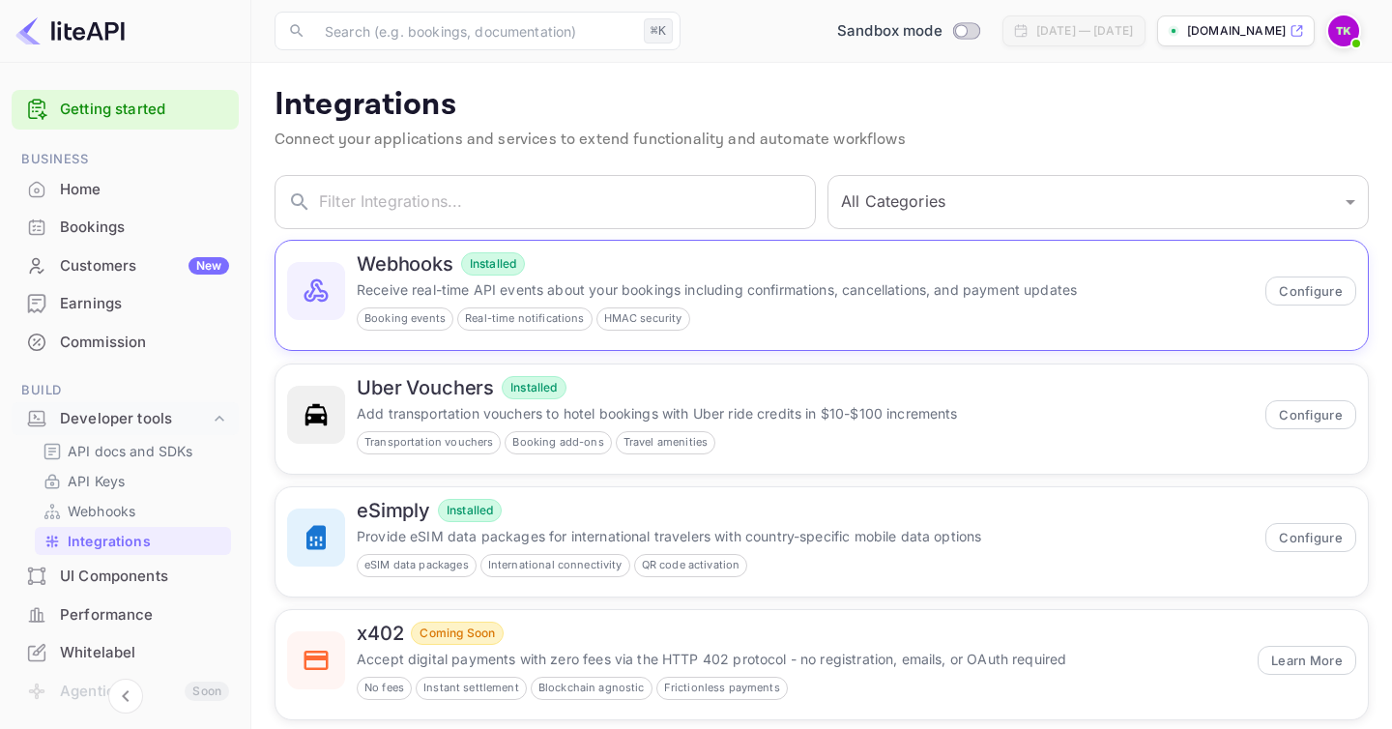
scroll to position [31, 0]
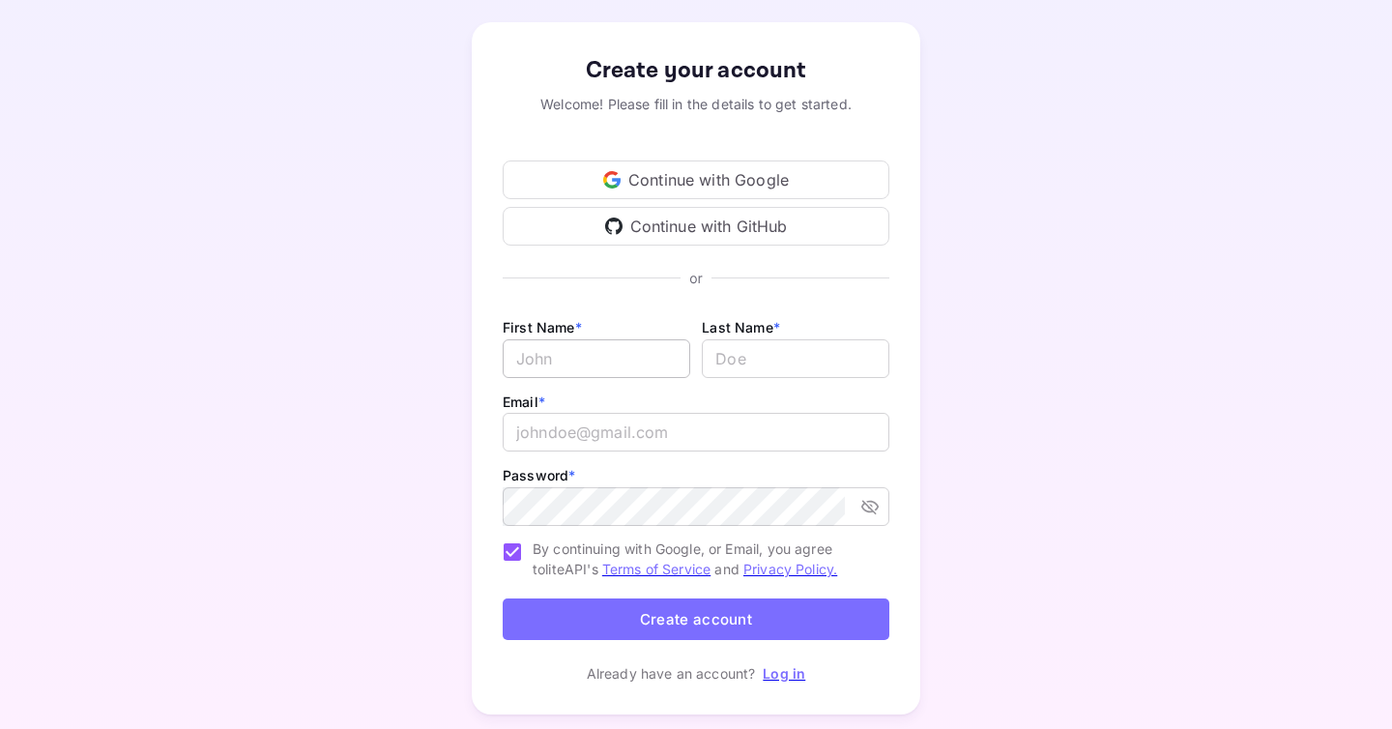
scroll to position [133, 0]
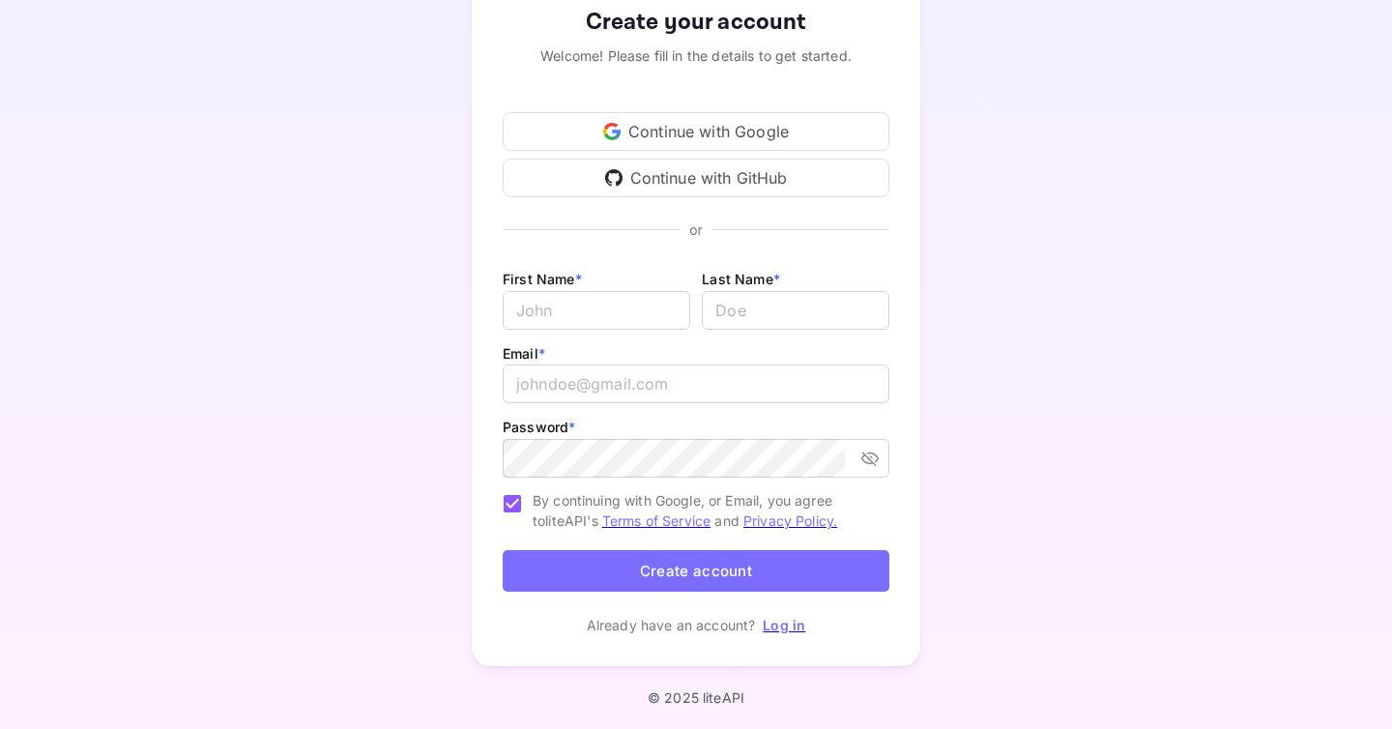
type input "[EMAIL_ADDRESS][DOMAIN_NAME]"
click at [779, 612] on div "Create your account Welcome! Please fill in the details to get started. Continu…" at bounding box center [696, 320] width 449 height 692
click at [779, 618] on link "Log in" at bounding box center [784, 625] width 43 height 16
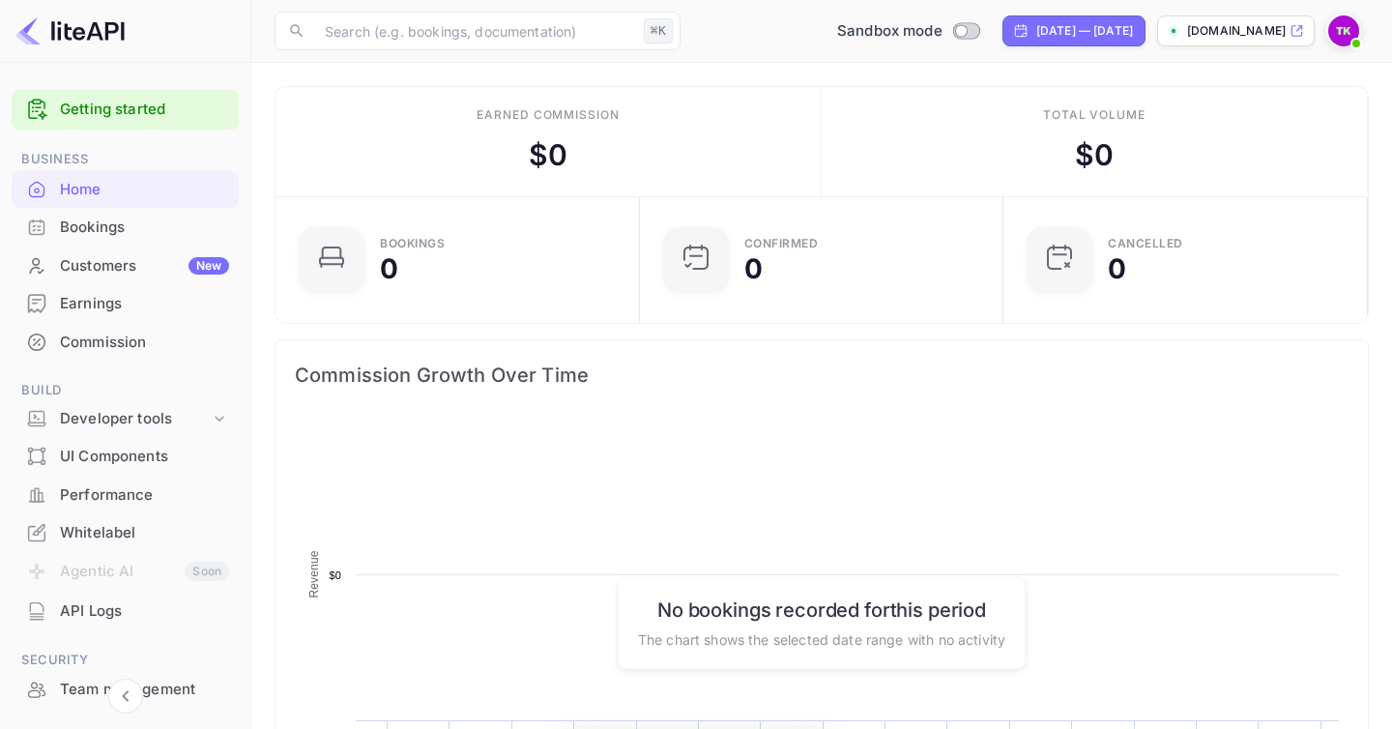
scroll to position [314, 353]
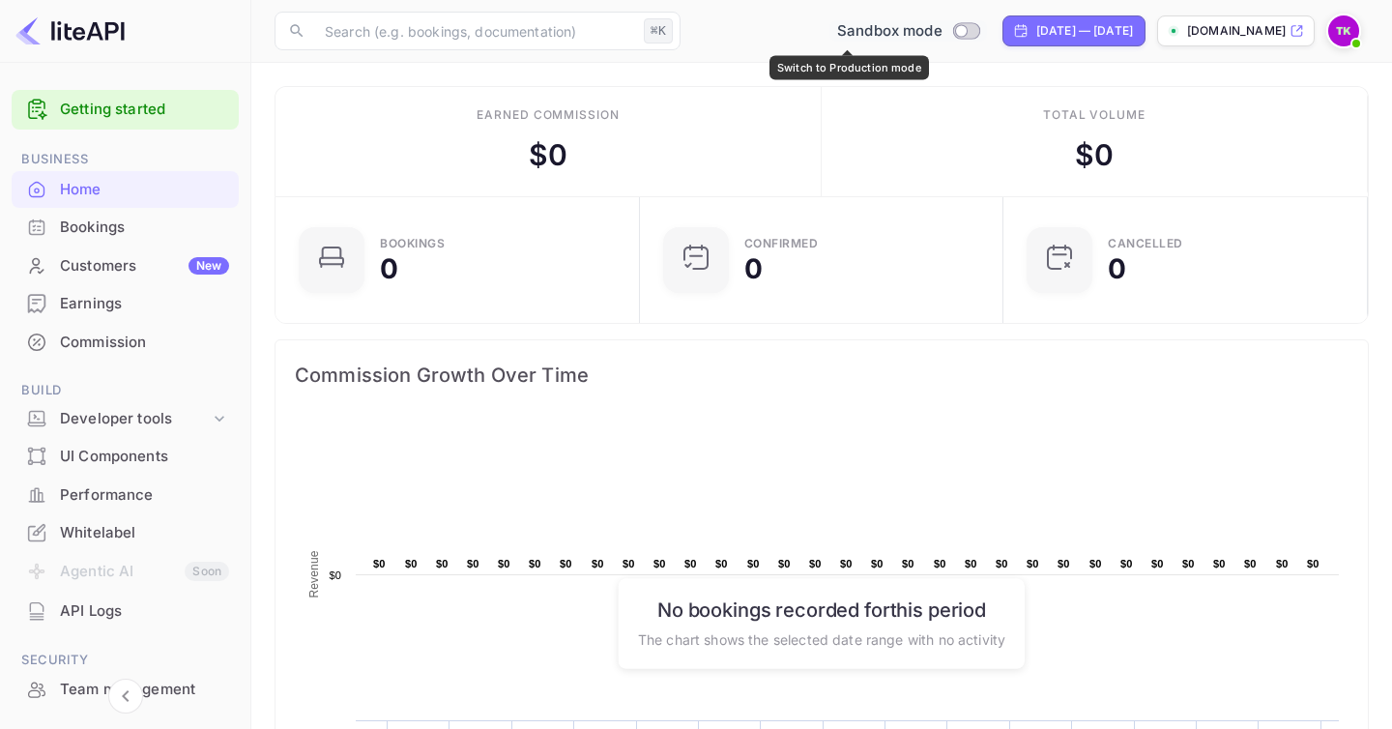
click at [942, 31] on input "Switch to Production mode" at bounding box center [961, 30] width 39 height 13
checkbox input "true"
click at [952, 36] on input "Switch to Sandbox mode" at bounding box center [971, 30] width 39 height 13
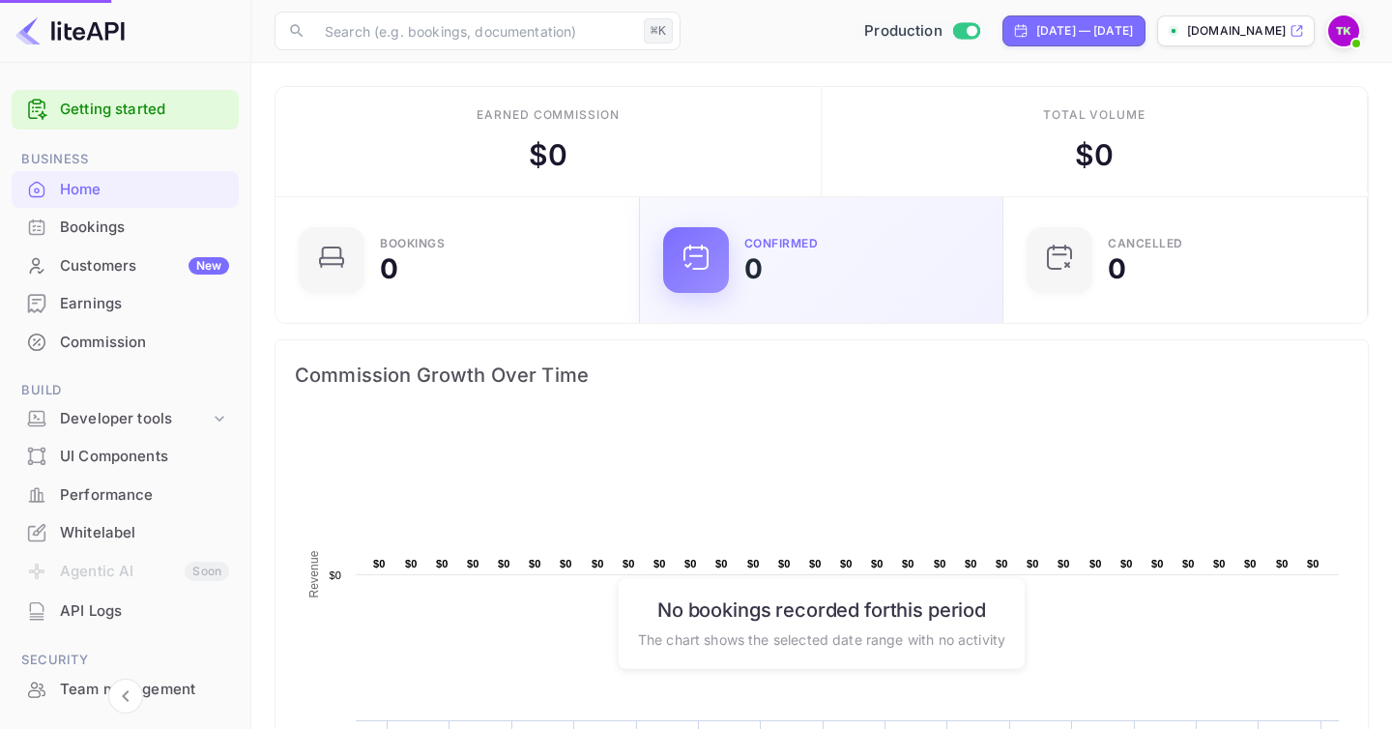
checkbox input "false"
